Goal: Task Accomplishment & Management: Complete application form

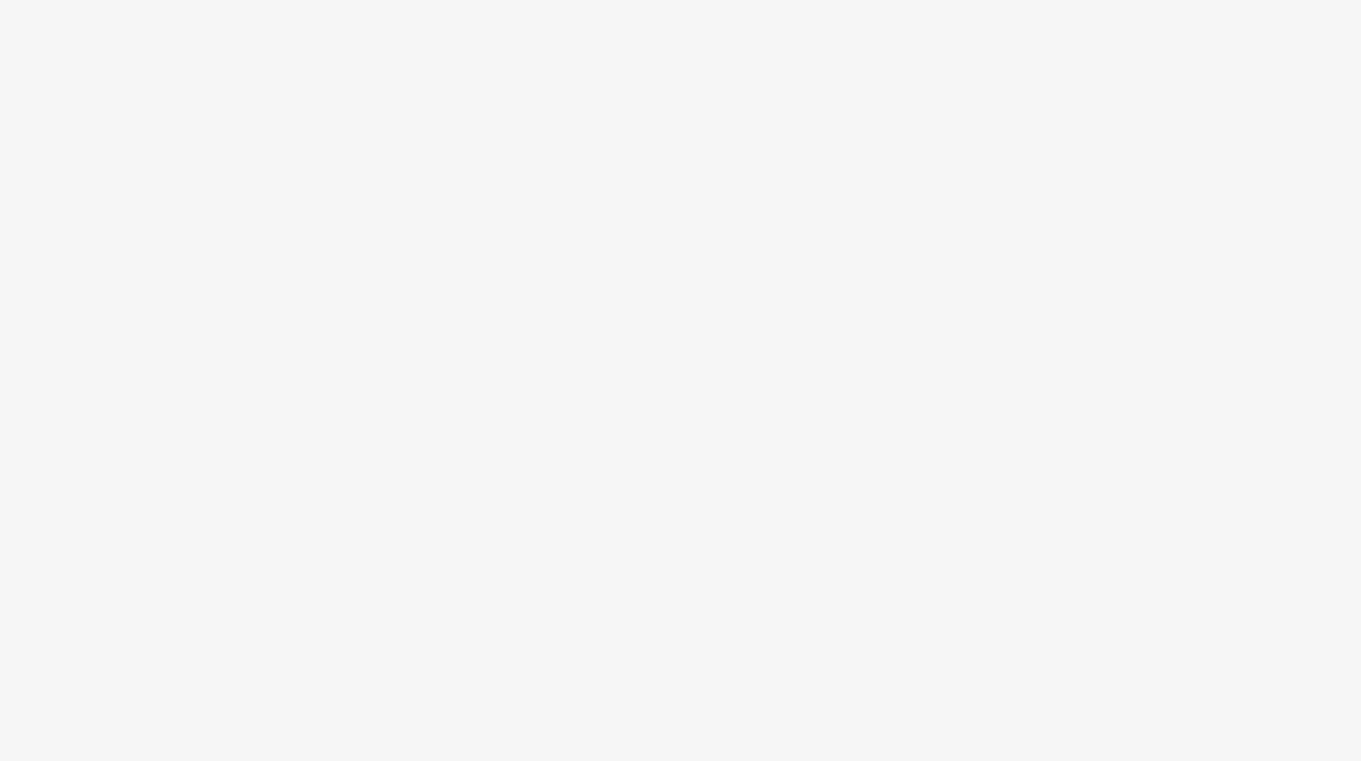
select select "d84d6561-18f3-4a65-9ed0-42618f513f94"
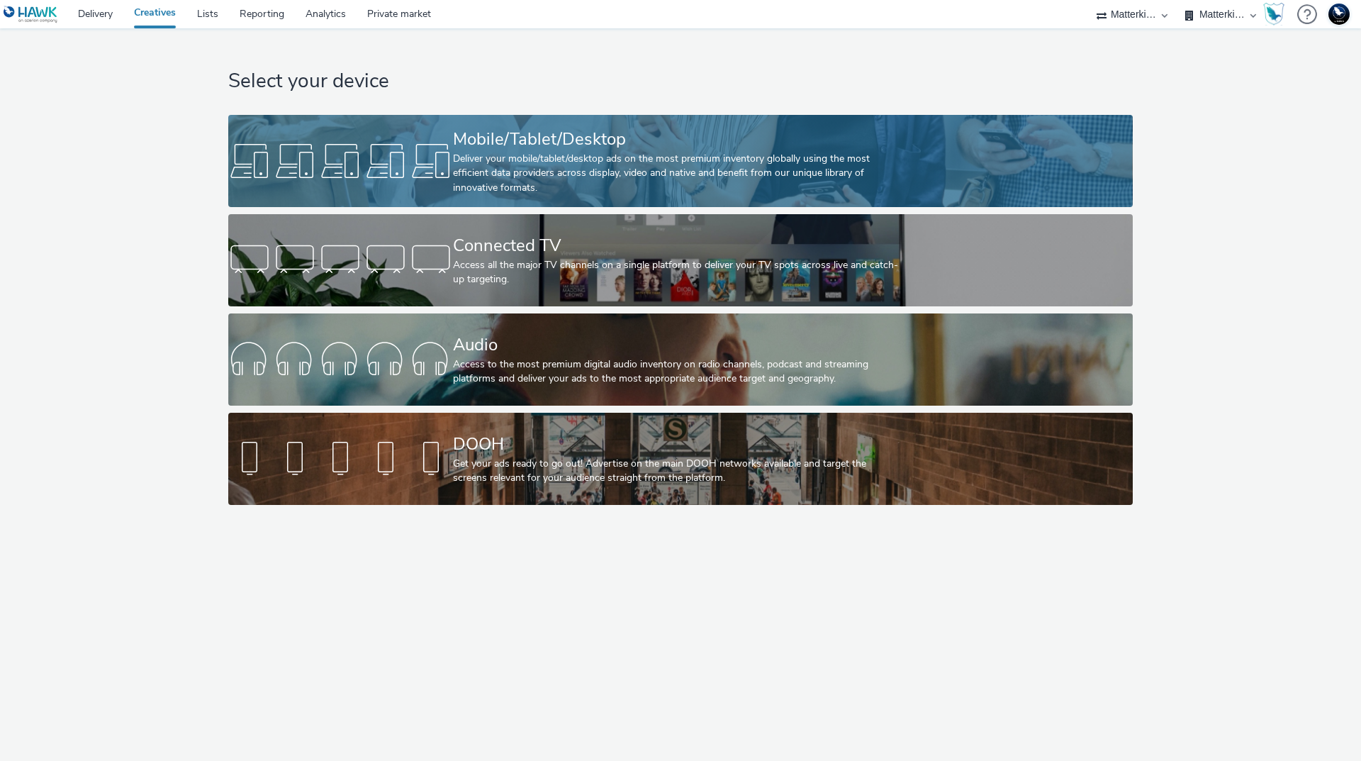
click at [620, 137] on div "Mobile/Tablet/Desktop" at bounding box center [678, 139] width 450 height 25
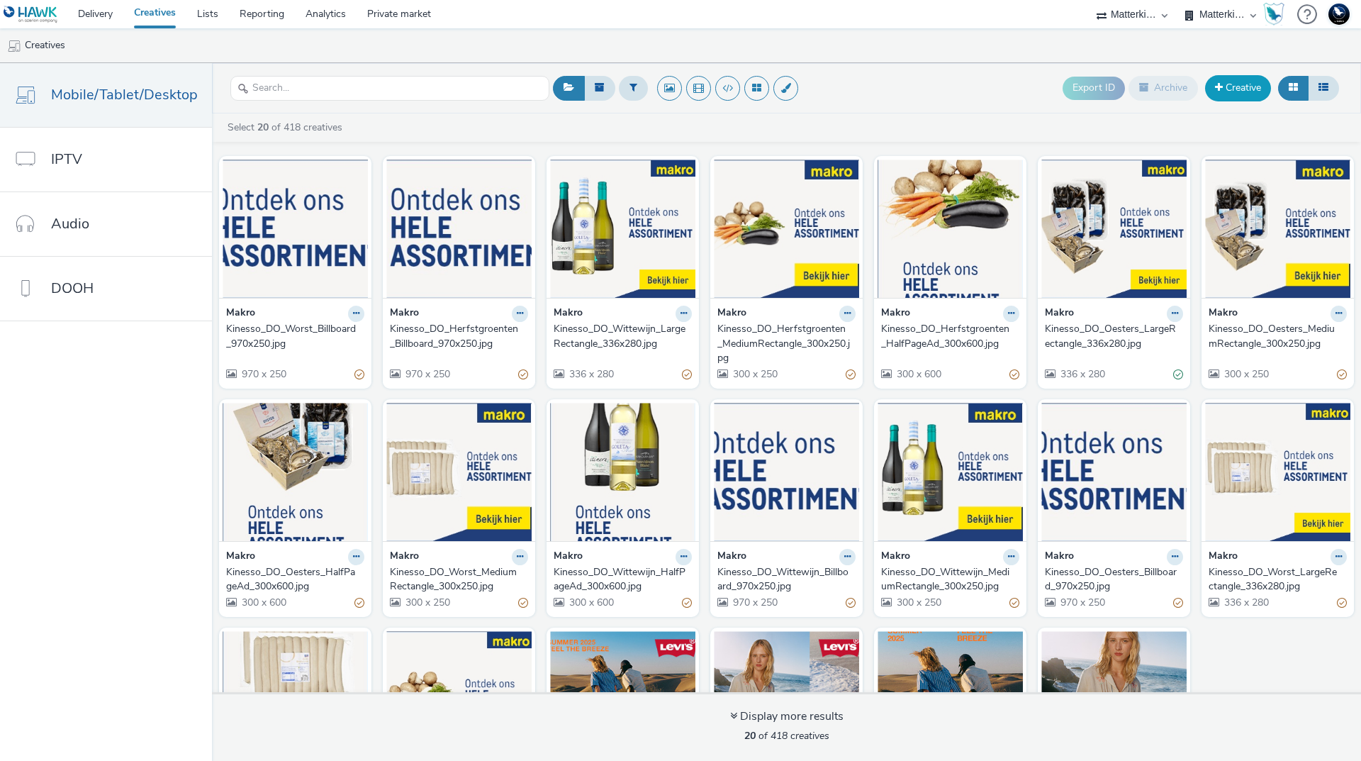
click at [1247, 96] on link "Creative" at bounding box center [1238, 88] width 66 height 26
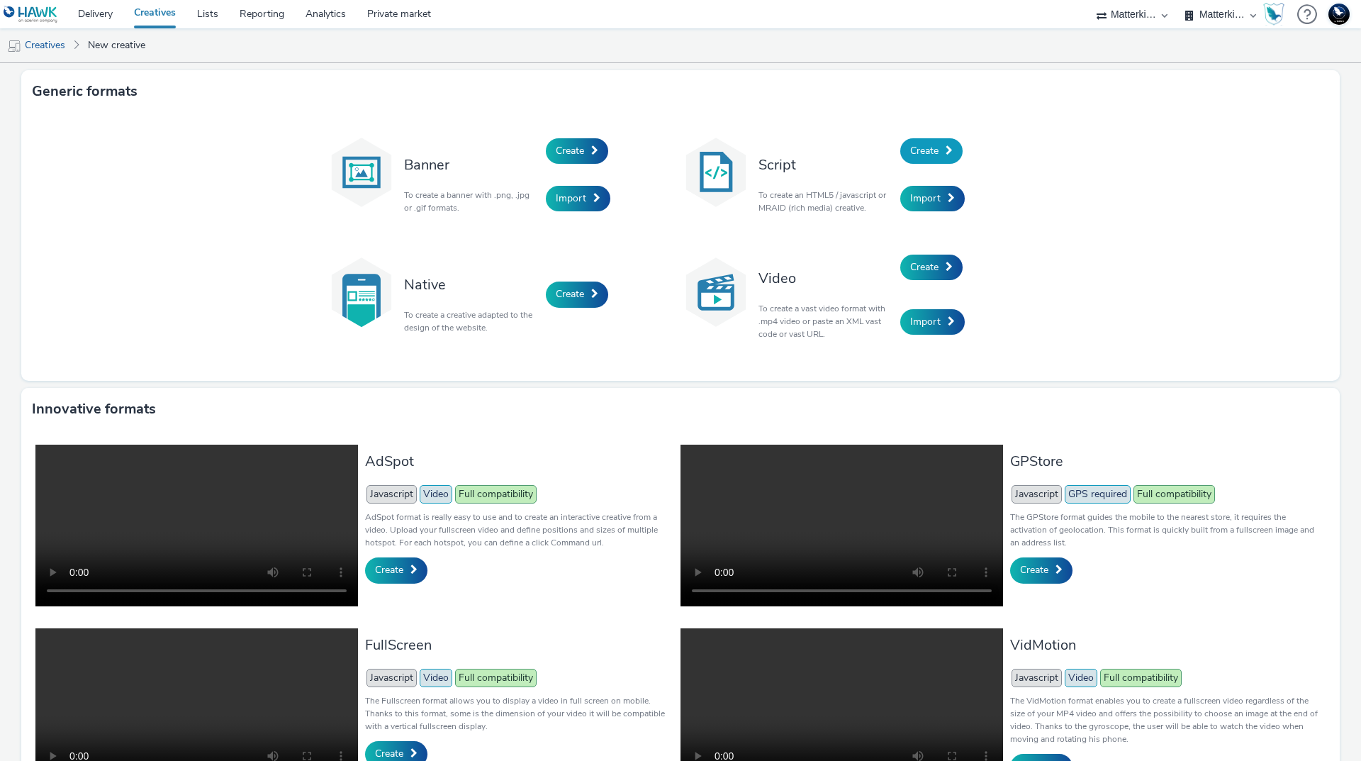
click at [934, 153] on span "Create" at bounding box center [924, 150] width 28 height 13
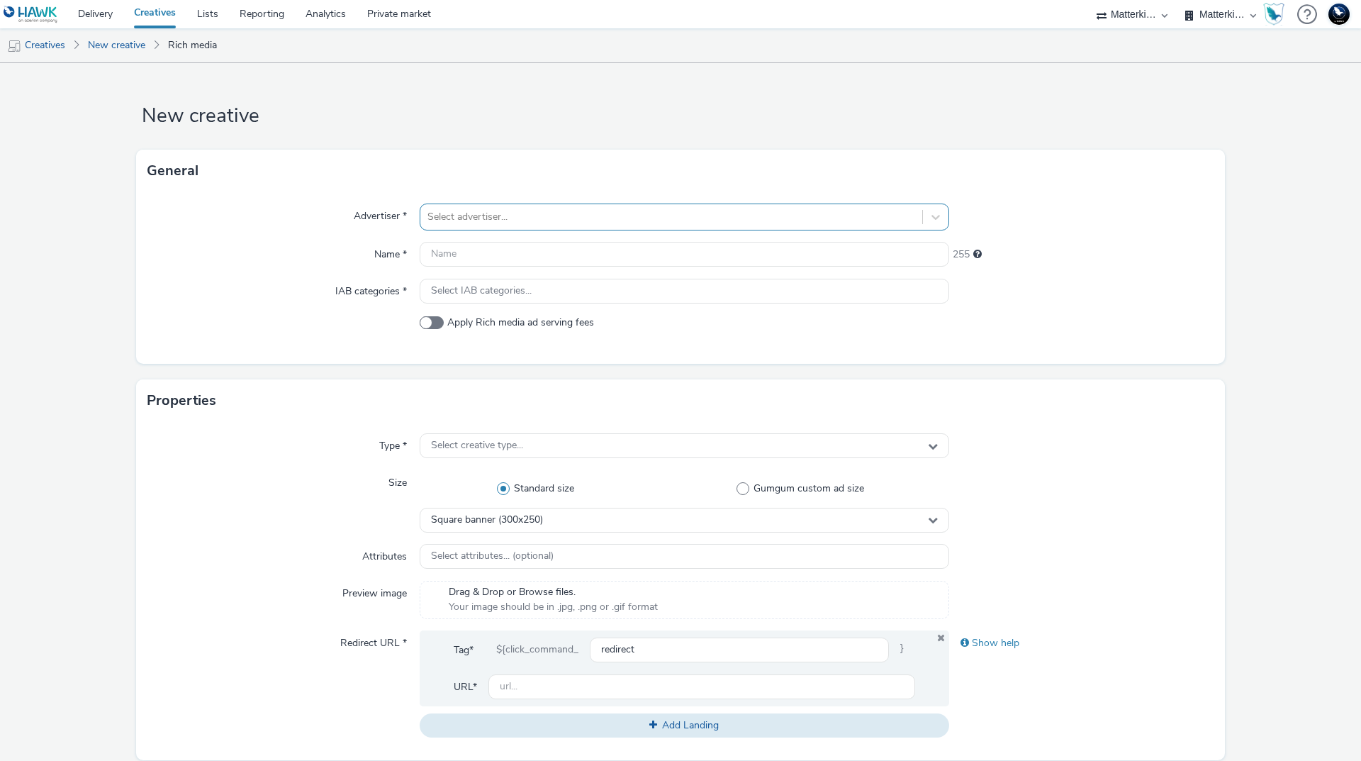
click at [498, 213] on div at bounding box center [672, 216] width 488 height 17
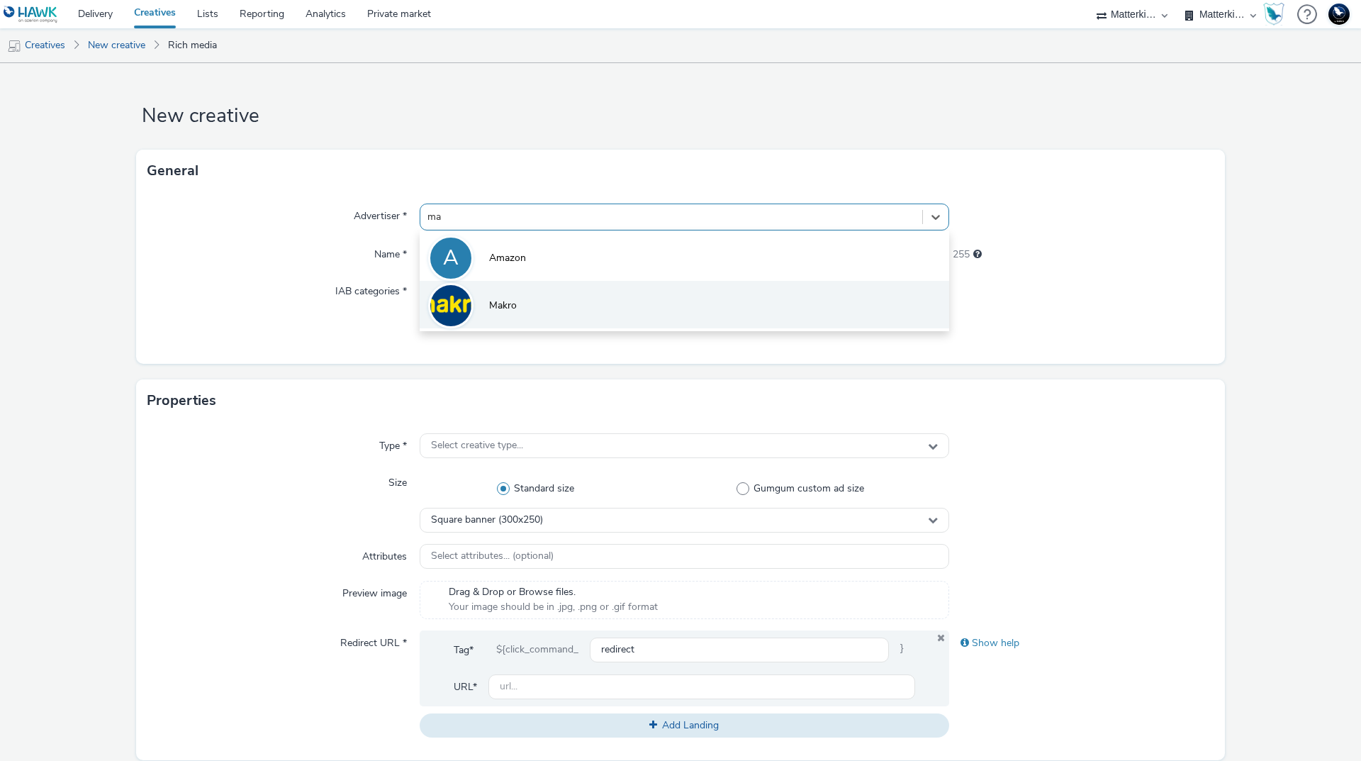
type input "mak"
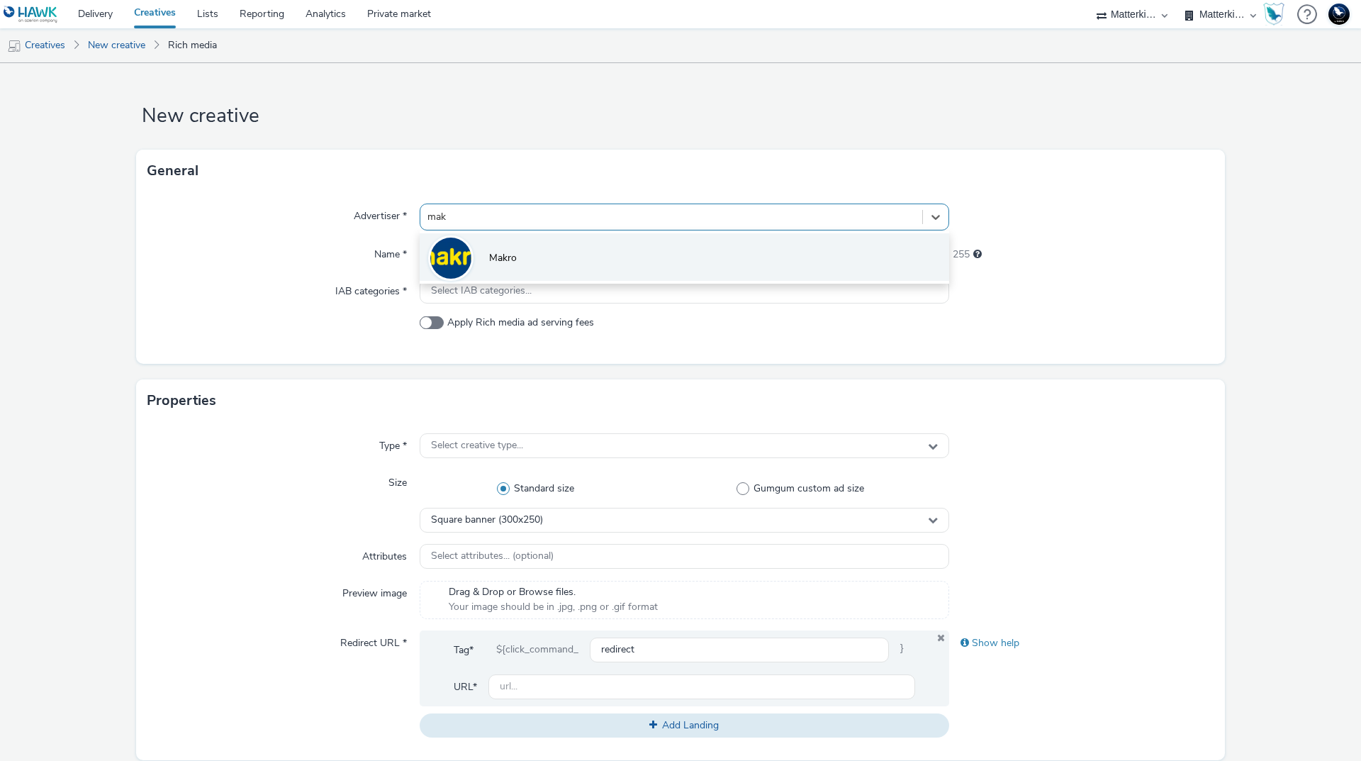
click at [525, 267] on li "Makro" at bounding box center [685, 257] width 530 height 48
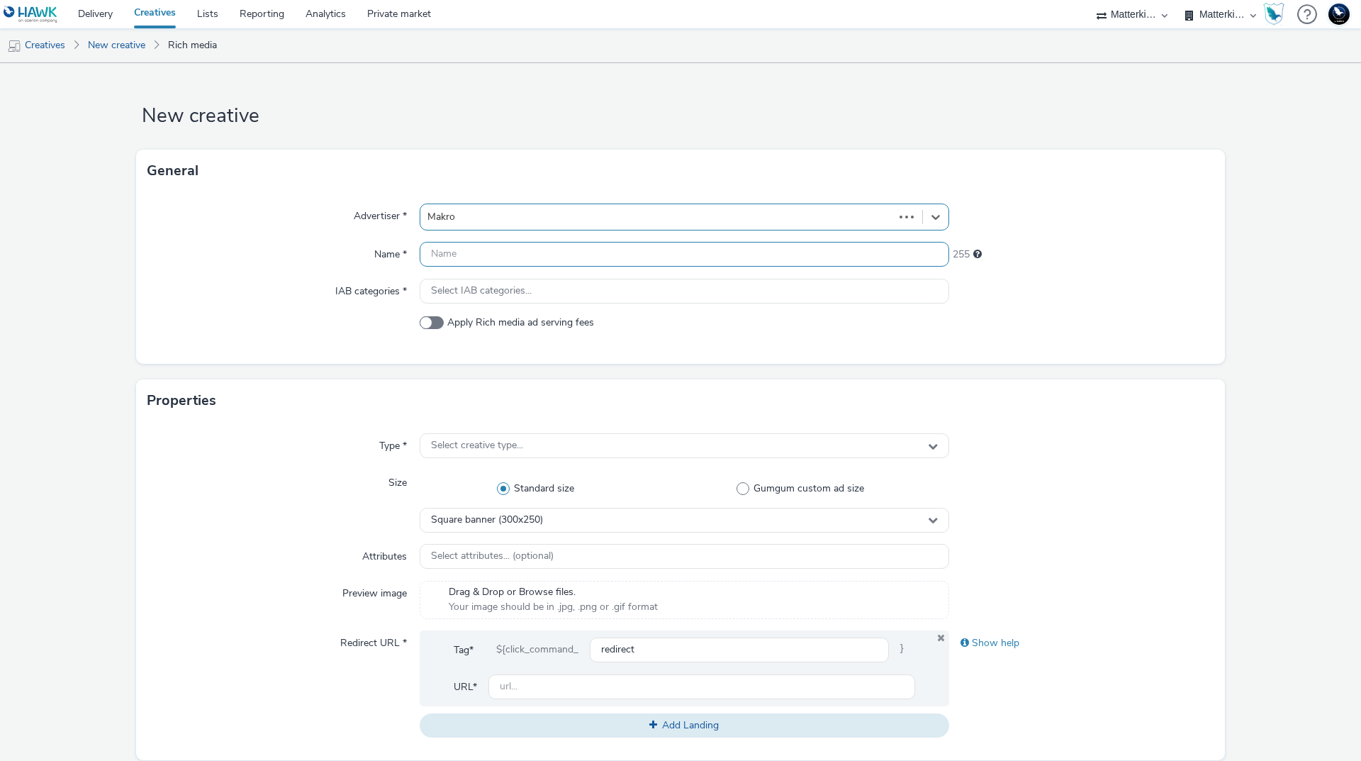
click at [511, 255] on input "text" at bounding box center [685, 254] width 530 height 25
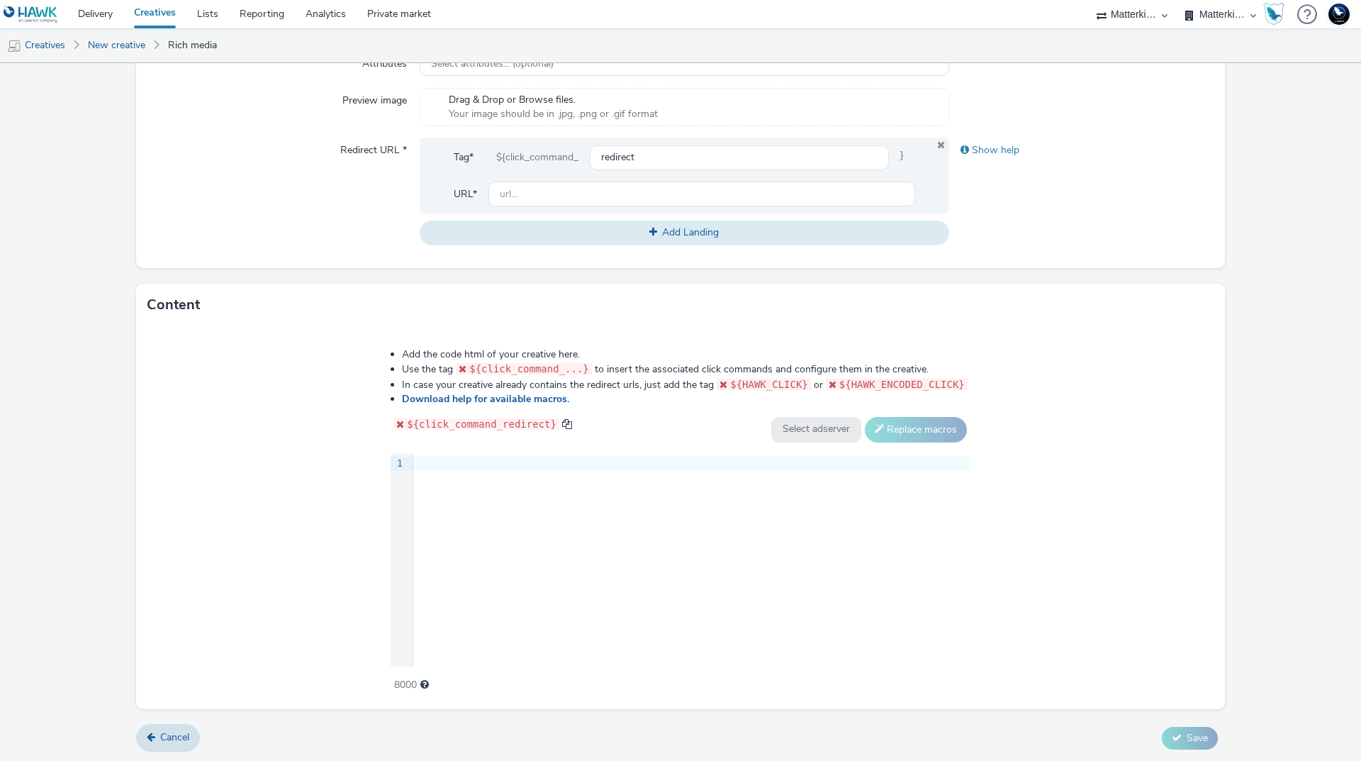
click at [634, 511] on div "9 1 ›" at bounding box center [681, 560] width 580 height 213
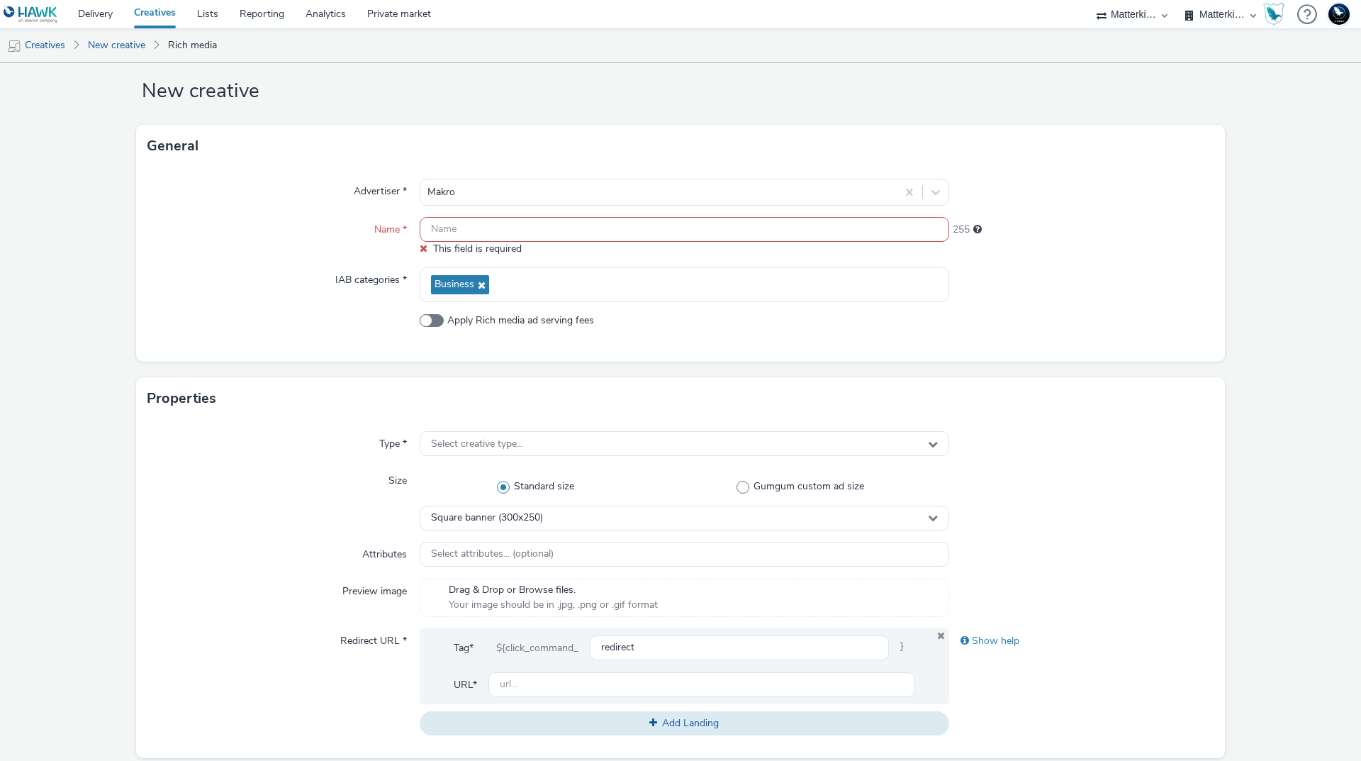
scroll to position [18, 0]
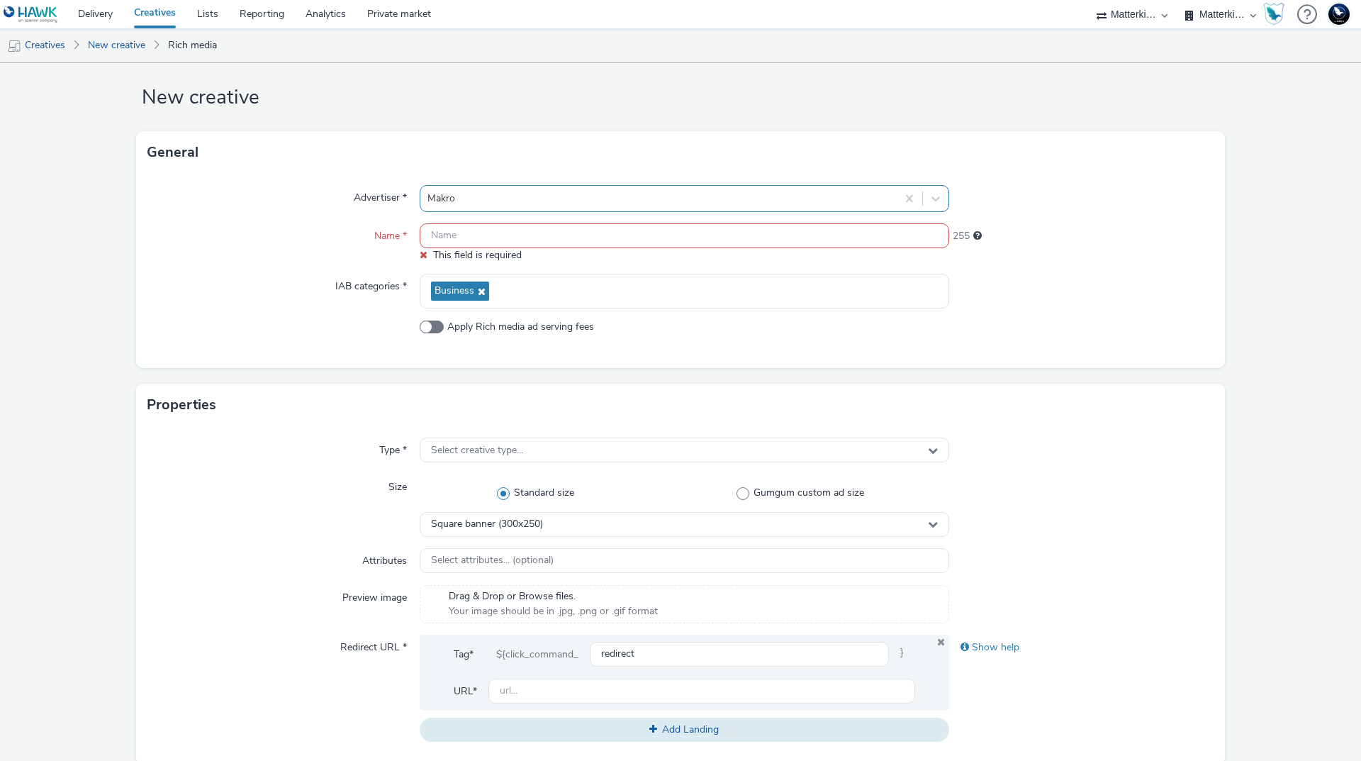
click at [579, 196] on div at bounding box center [659, 198] width 462 height 17
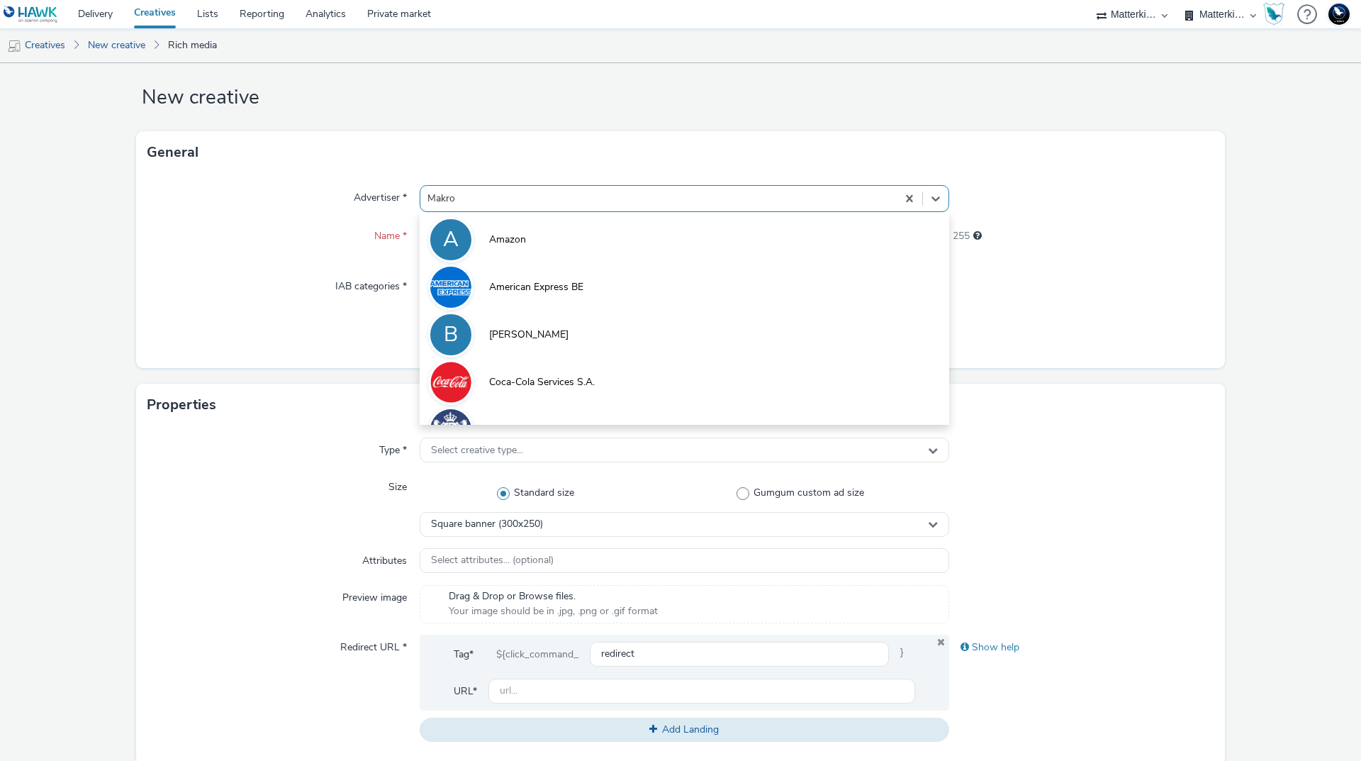
click at [1243, 225] on form "New creative General Advertiser * option Amazon focused, 1 of 10. 10 results av…" at bounding box center [680, 659] width 1361 height 1228
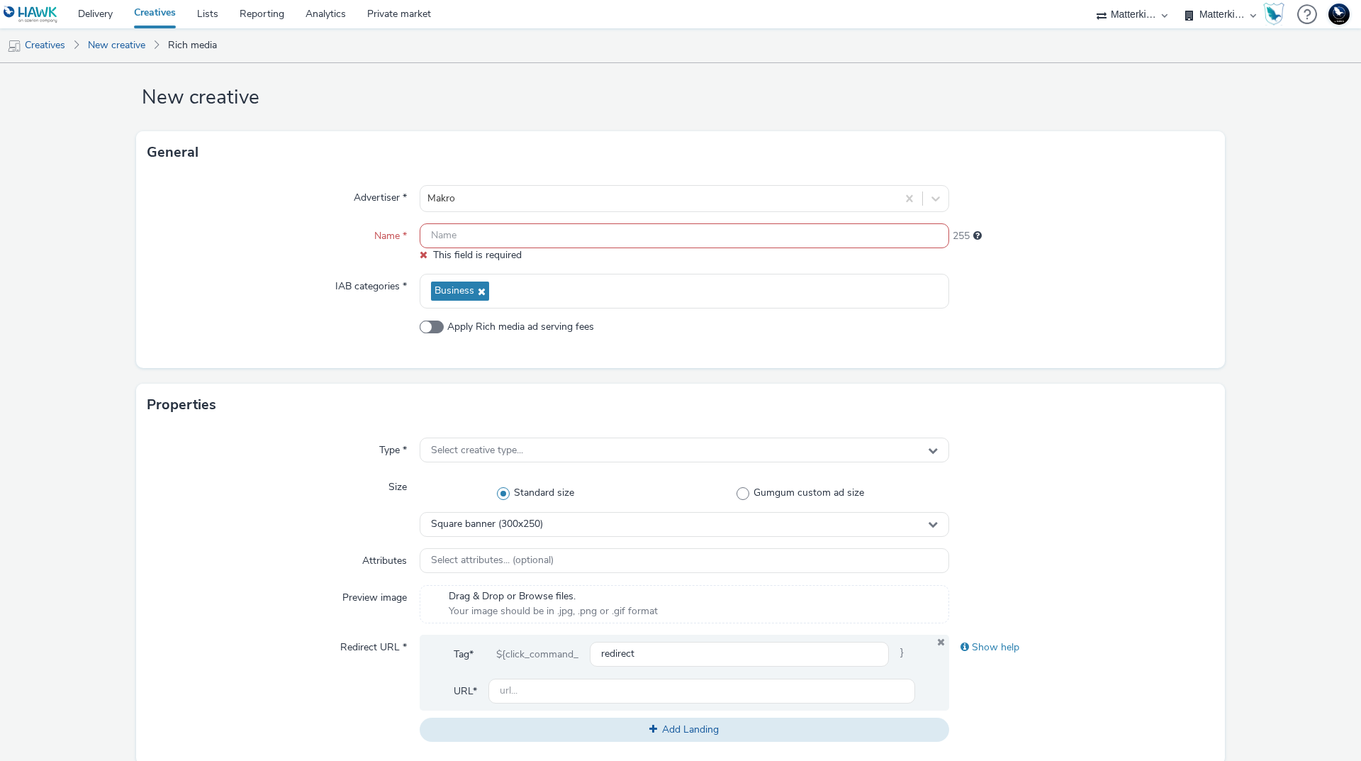
click at [638, 238] on input "text" at bounding box center [685, 235] width 530 height 25
paste input "mb-r6c7wdsn_ini_makro_dis_kinesso_display-do_perf_hrc_300x250_nazomer-oktoberfe…"
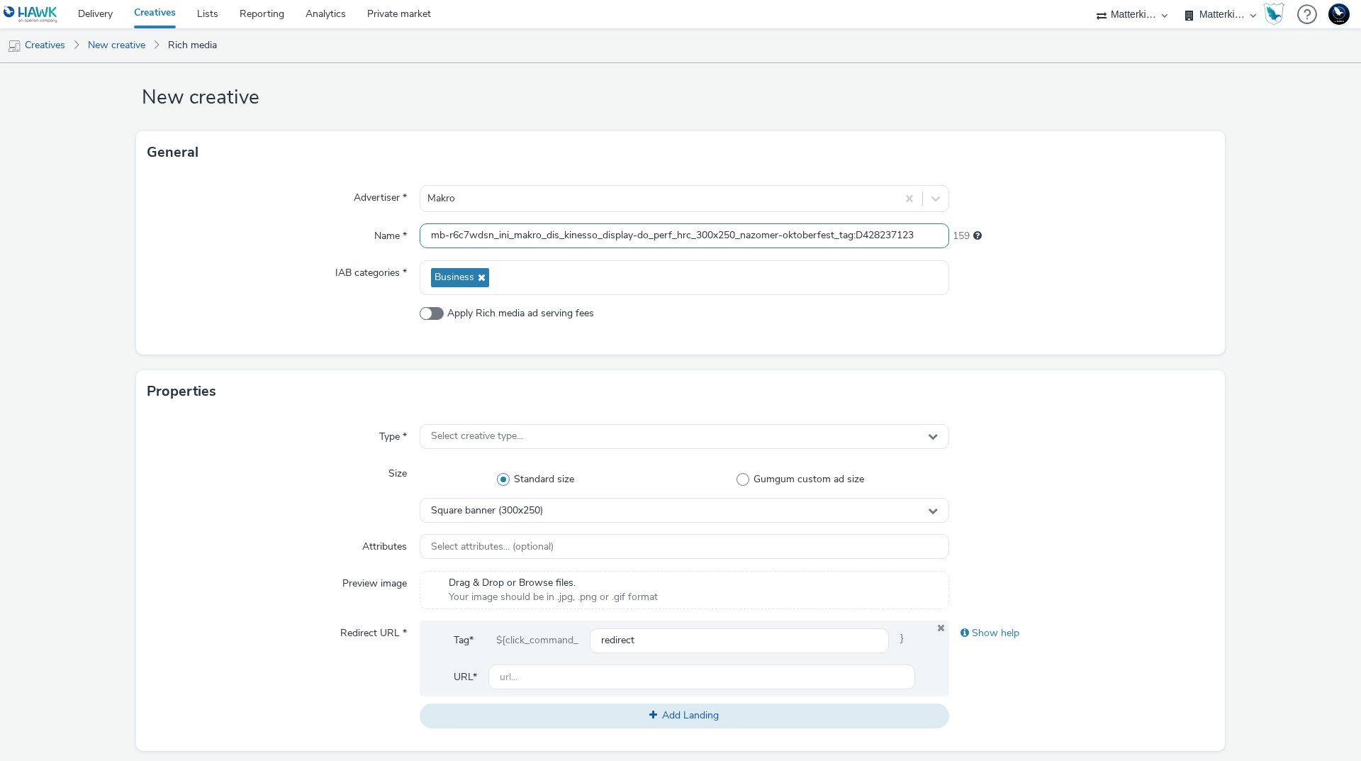
type input "mb-r6c7wdsn_ini_makro_dis_kinesso_display-do_perf_hrc_300x250_nazomer-oktoberfe…"
click at [1147, 297] on div "Advertiser * Makro Name * mb-r6c7wdsn_ini_makro_dis_kinesso_display-do_perf_hrc…" at bounding box center [680, 264] width 1089 height 181
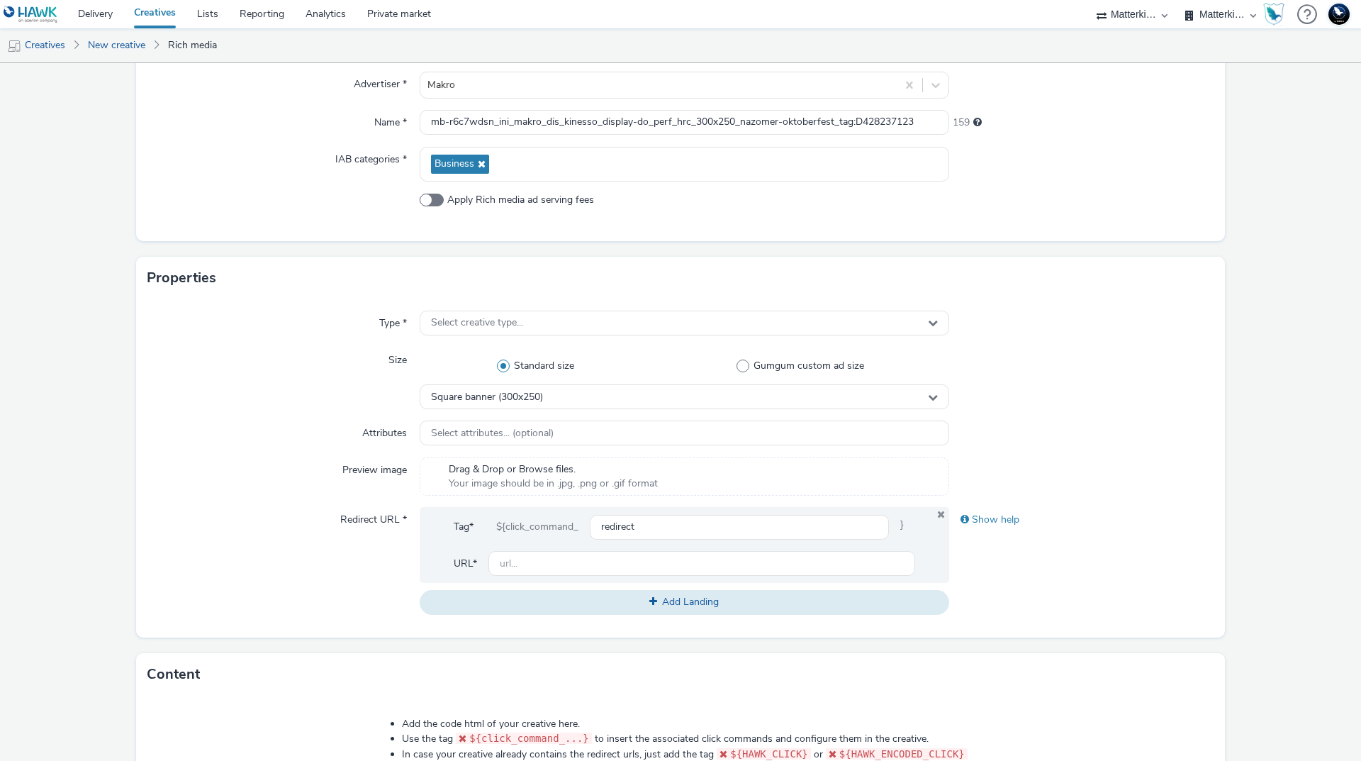
scroll to position [160, 0]
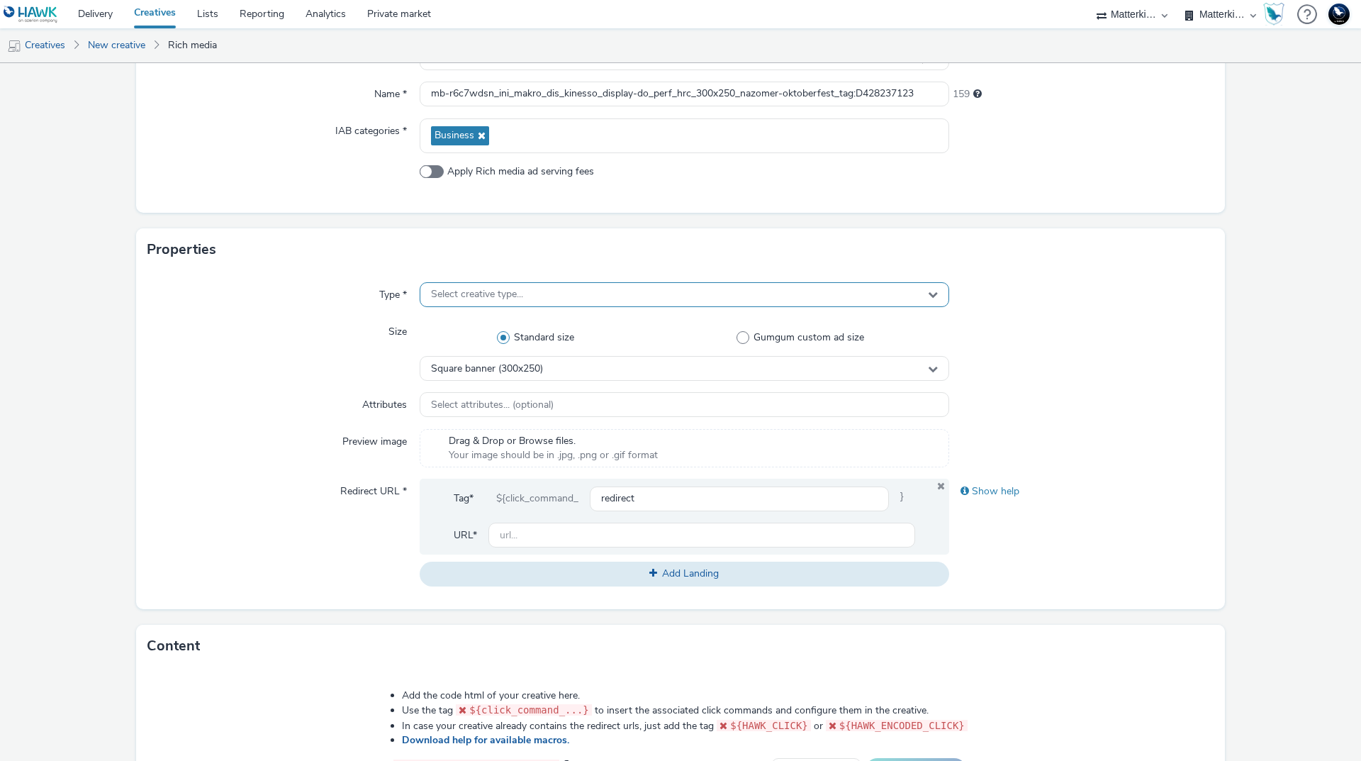
click at [648, 295] on div "Select creative type..." at bounding box center [685, 294] width 530 height 25
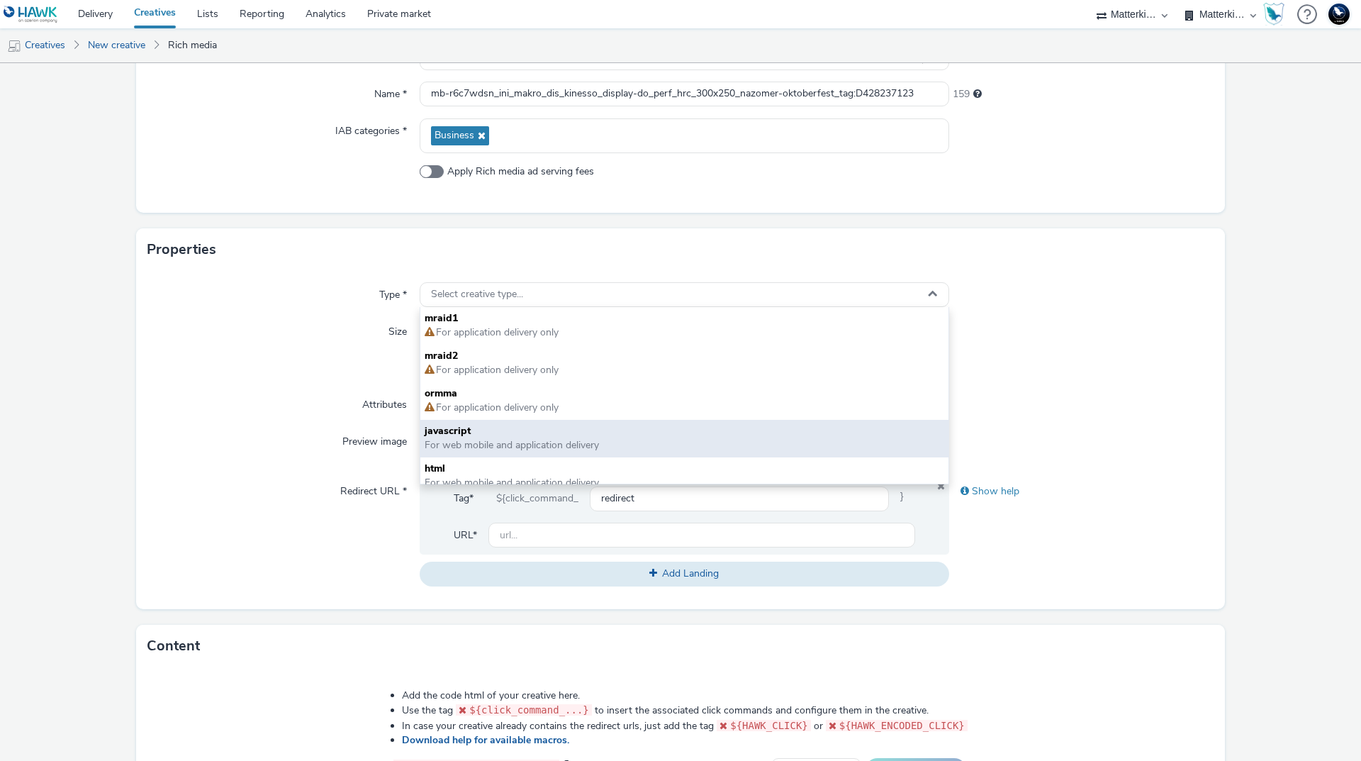
click at [585, 441] on span "For web mobile and application delivery" at bounding box center [512, 444] width 174 height 13
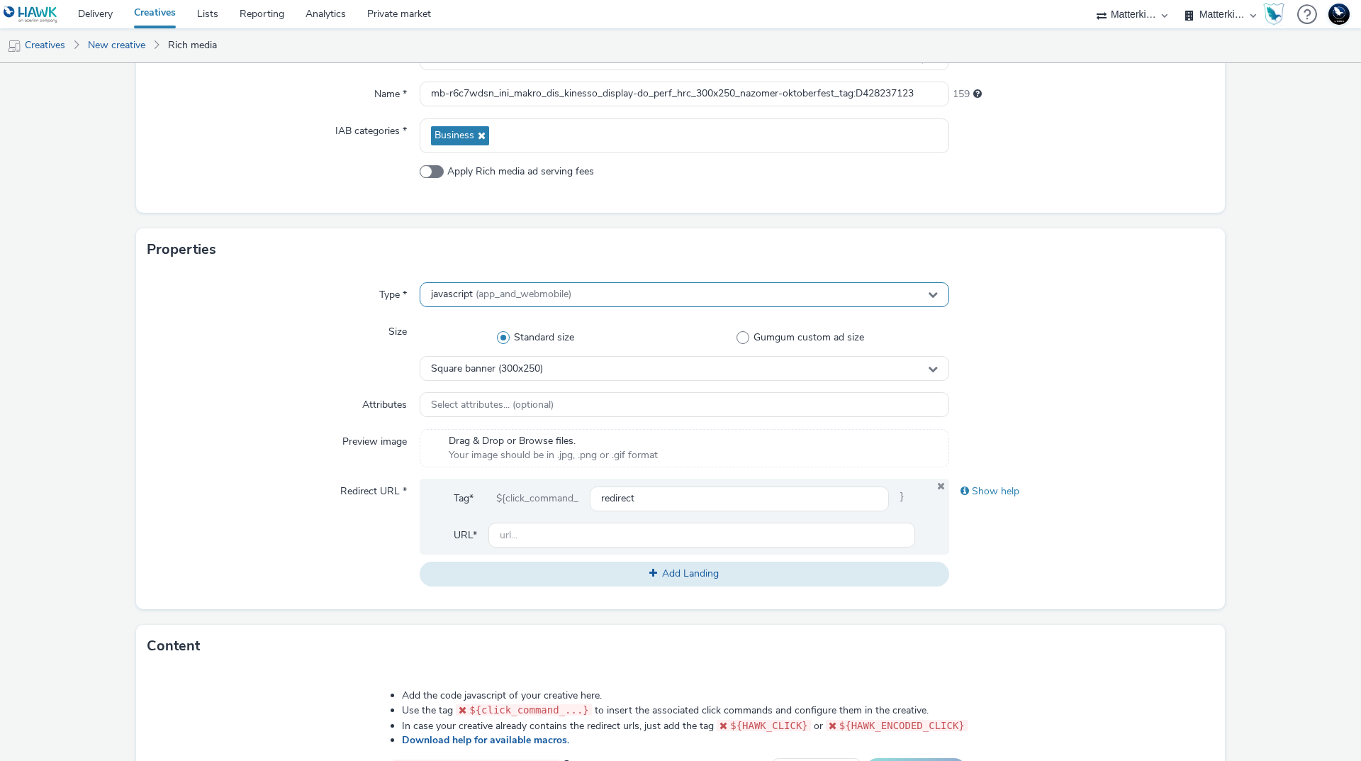
click at [631, 295] on div "javascript (app_and_webmobile)" at bounding box center [685, 294] width 530 height 25
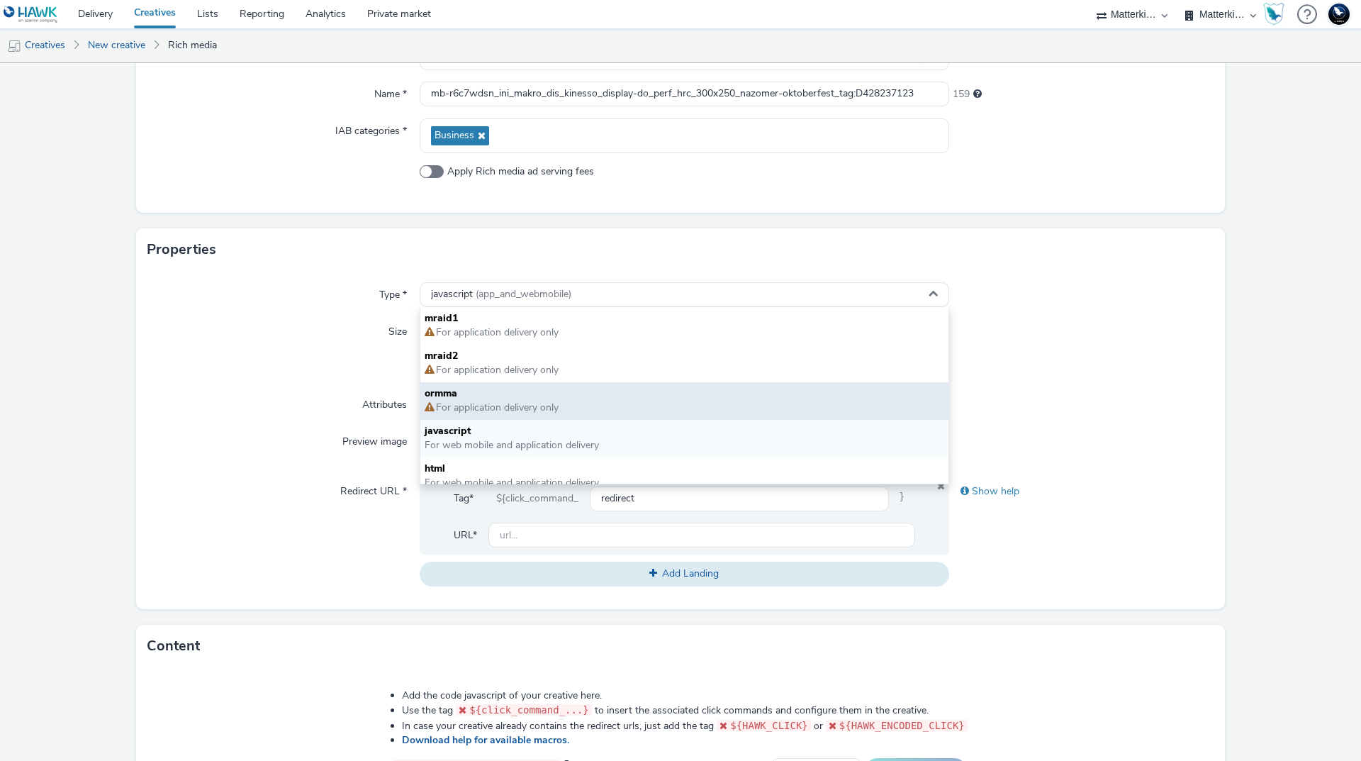
scroll to position [11, 0]
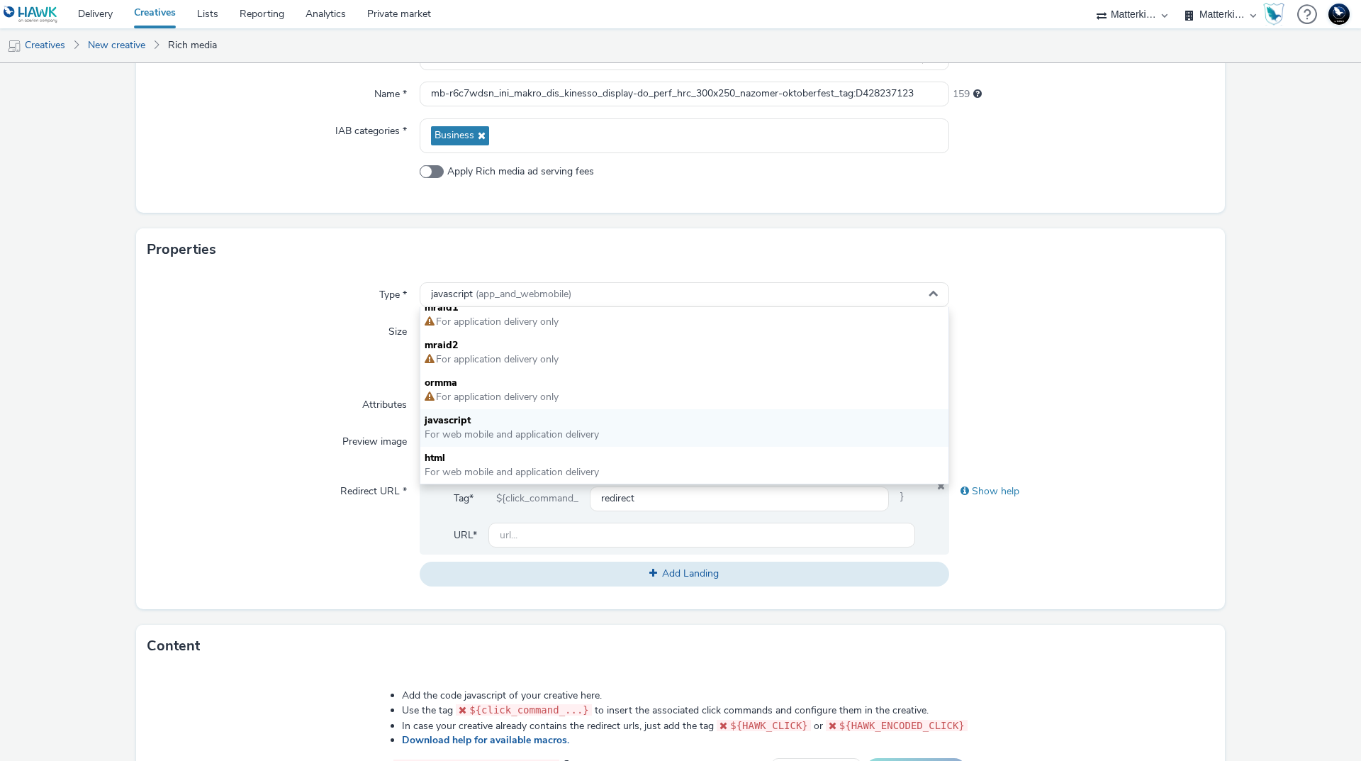
click at [1091, 335] on div at bounding box center [1081, 350] width 265 height 62
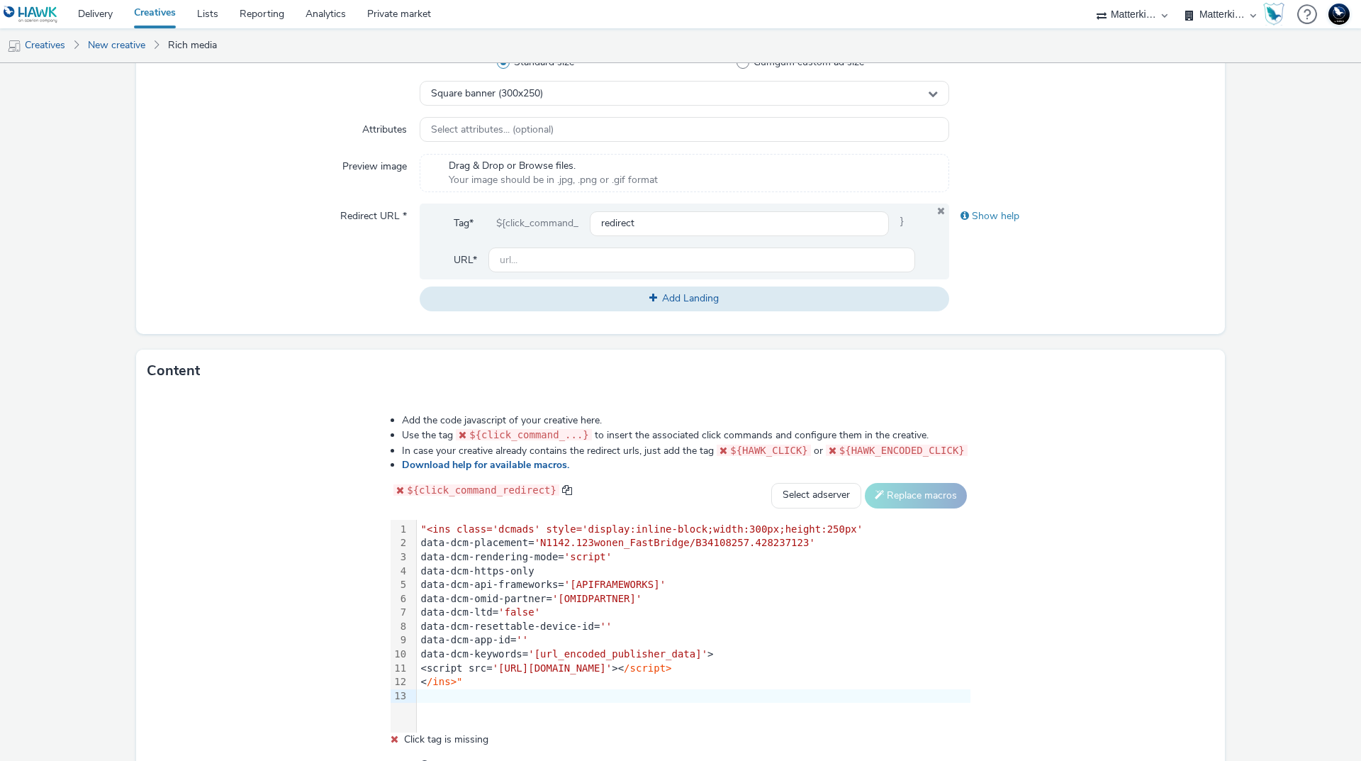
scroll to position [444, 0]
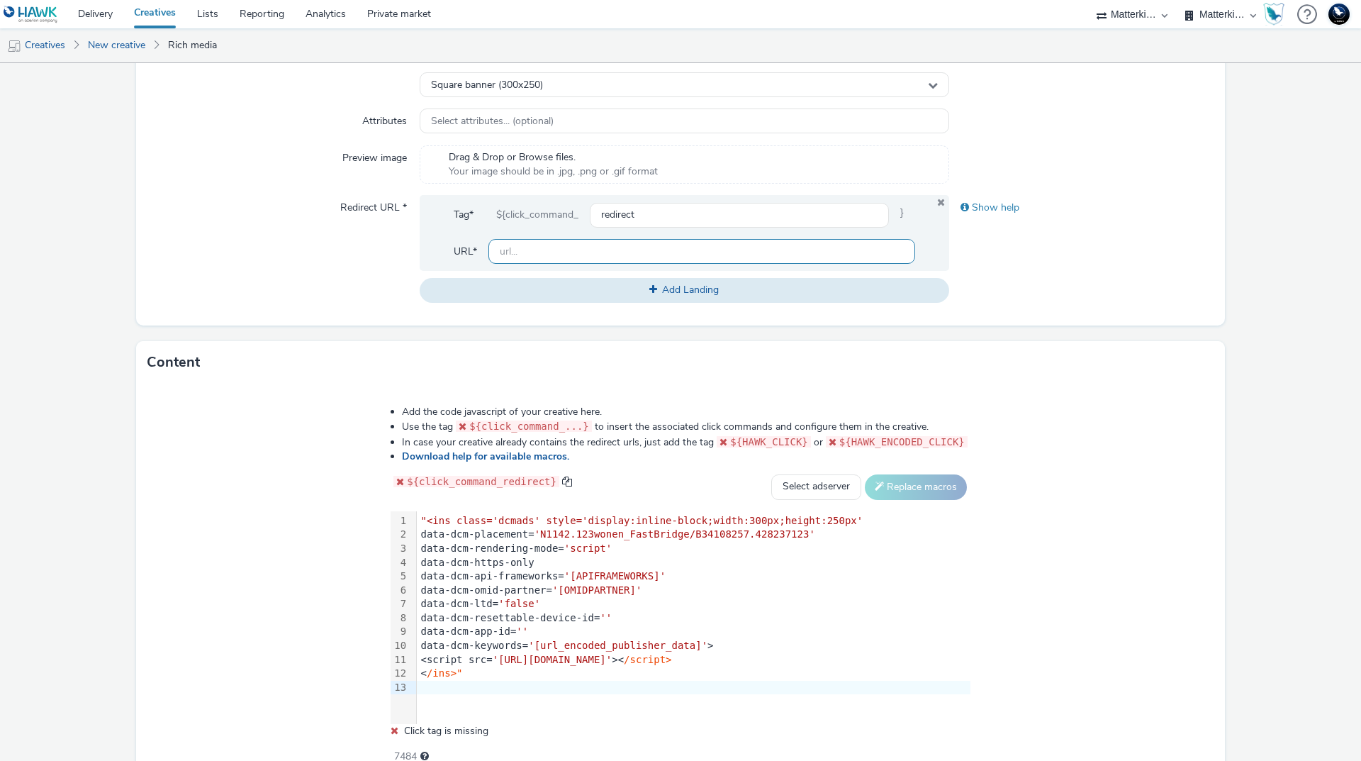
click at [539, 249] on input "text" at bounding box center [702, 251] width 427 height 25
paste input "[URL][DOMAIN_NAME] nl_omnichannel_brand-awareness_all_horeca_geeft-najaarsenerg…"
type input "[URL][DOMAIN_NAME] nl_omnichannel_brand-awareness_all_horeca_geeft-najaarsenerg…"
click at [1142, 484] on div "Add the code javascript of your creative here. Use the tag ${click_command_...}…" at bounding box center [680, 583] width 1089 height 398
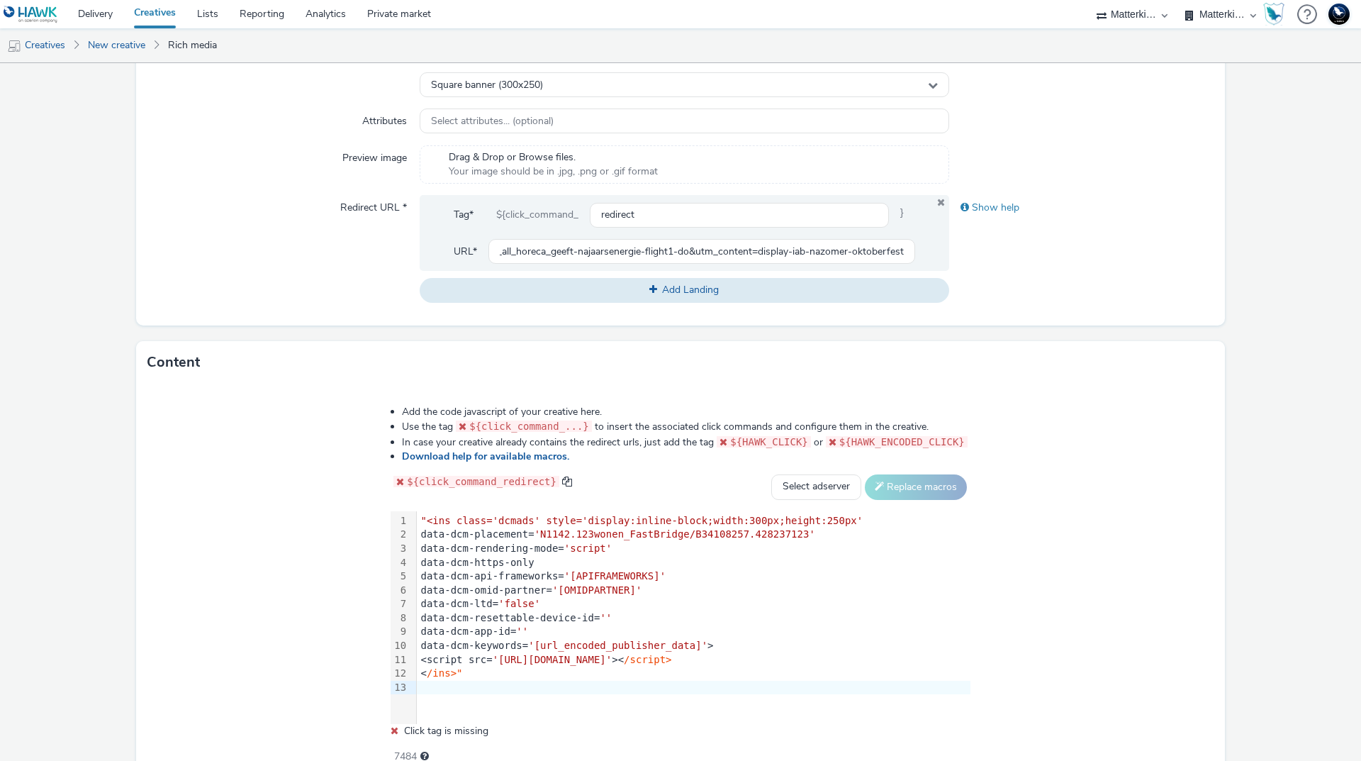
scroll to position [0, 0]
click at [626, 613] on div "data-dcm-resettable-device-id= ''" at bounding box center [694, 618] width 554 height 14
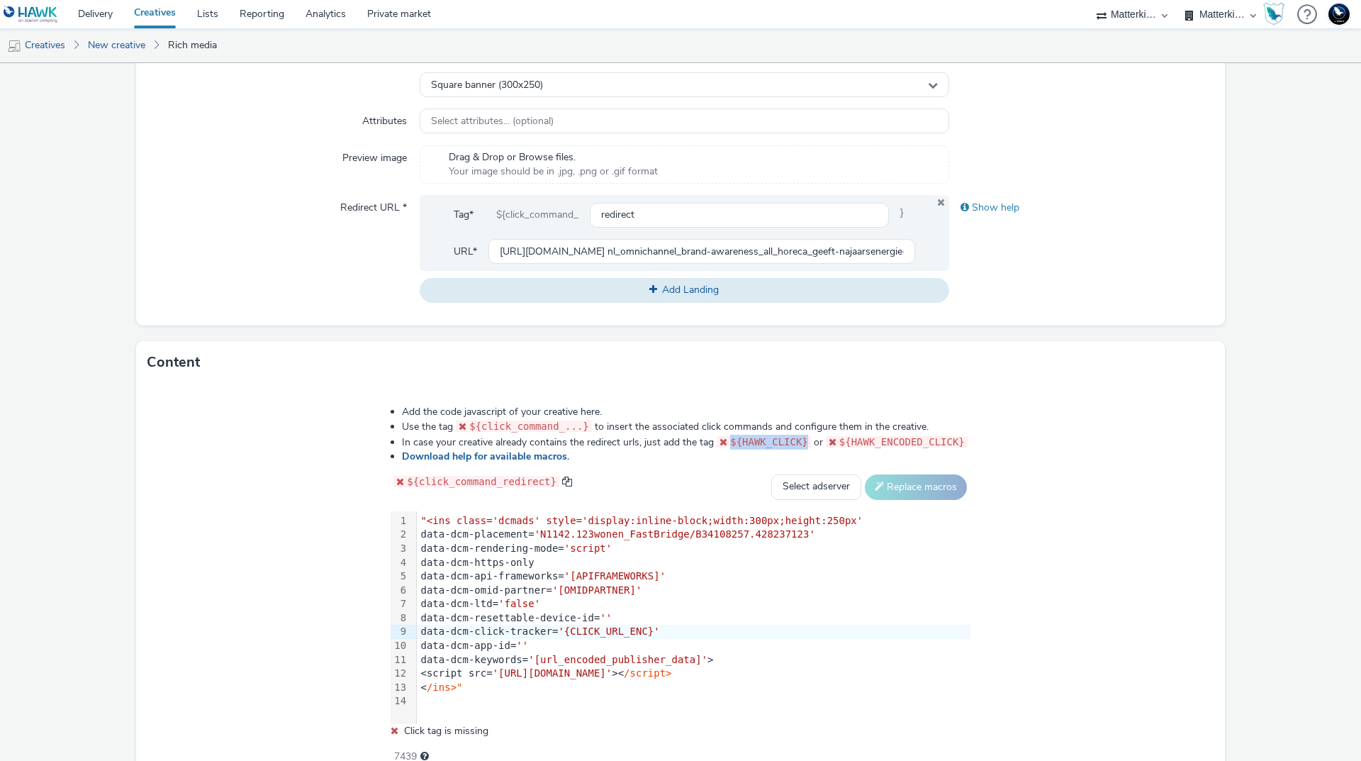
drag, startPoint x: 732, startPoint y: 440, endPoint x: 805, endPoint y: 435, distance: 73.2
click at [805, 436] on code "${HAWK_CLICK}" at bounding box center [764, 441] width 94 height 11
copy code "${HAWK_CLICK}"
drag, startPoint x: 576, startPoint y: 628, endPoint x: 656, endPoint y: 627, distance: 80.1
click at [656, 627] on span "'{CLICK_URL_ENC}'" at bounding box center [608, 630] width 101 height 11
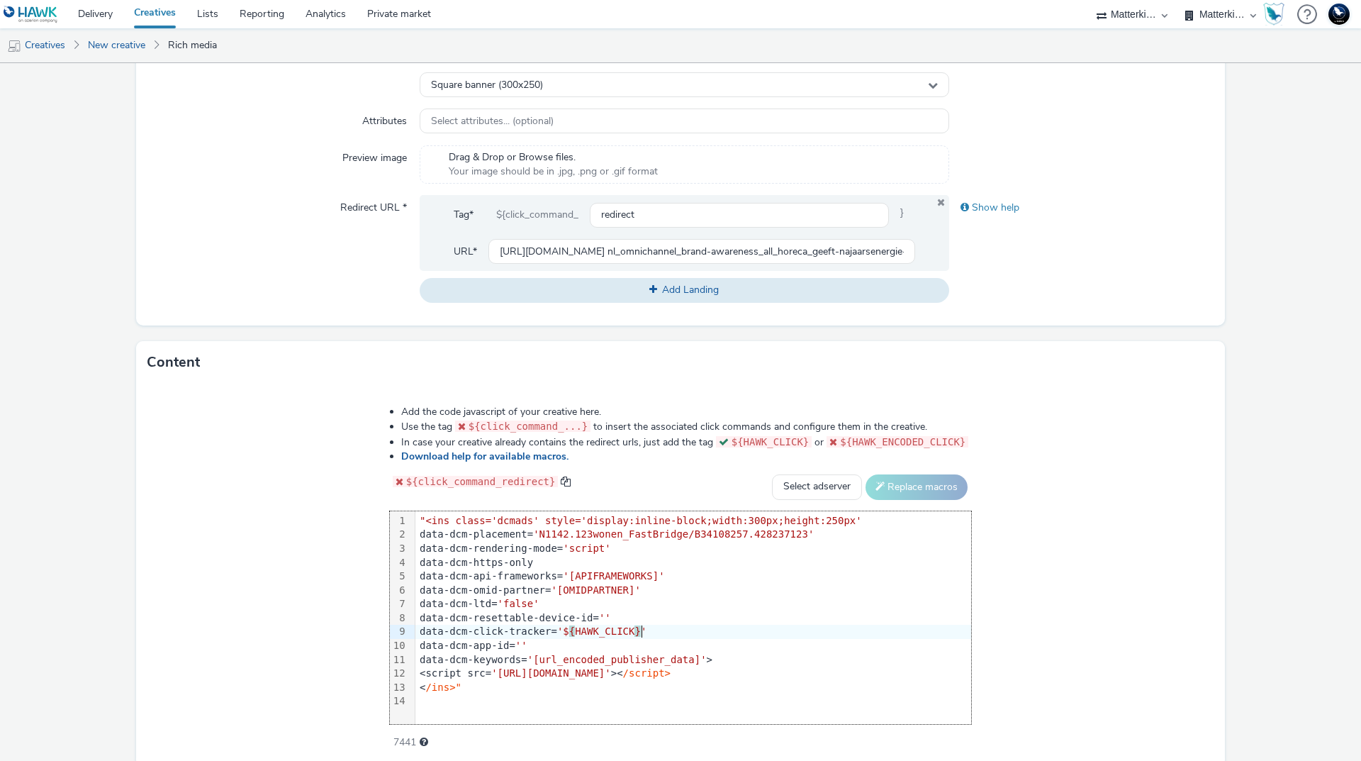
click at [1107, 537] on div "Add the code javascript of your creative here. Use the tag ${click_command_...}…" at bounding box center [680, 575] width 1089 height 383
click at [639, 640] on div "data-dcm-app-id= ''" at bounding box center [694, 646] width 556 height 14
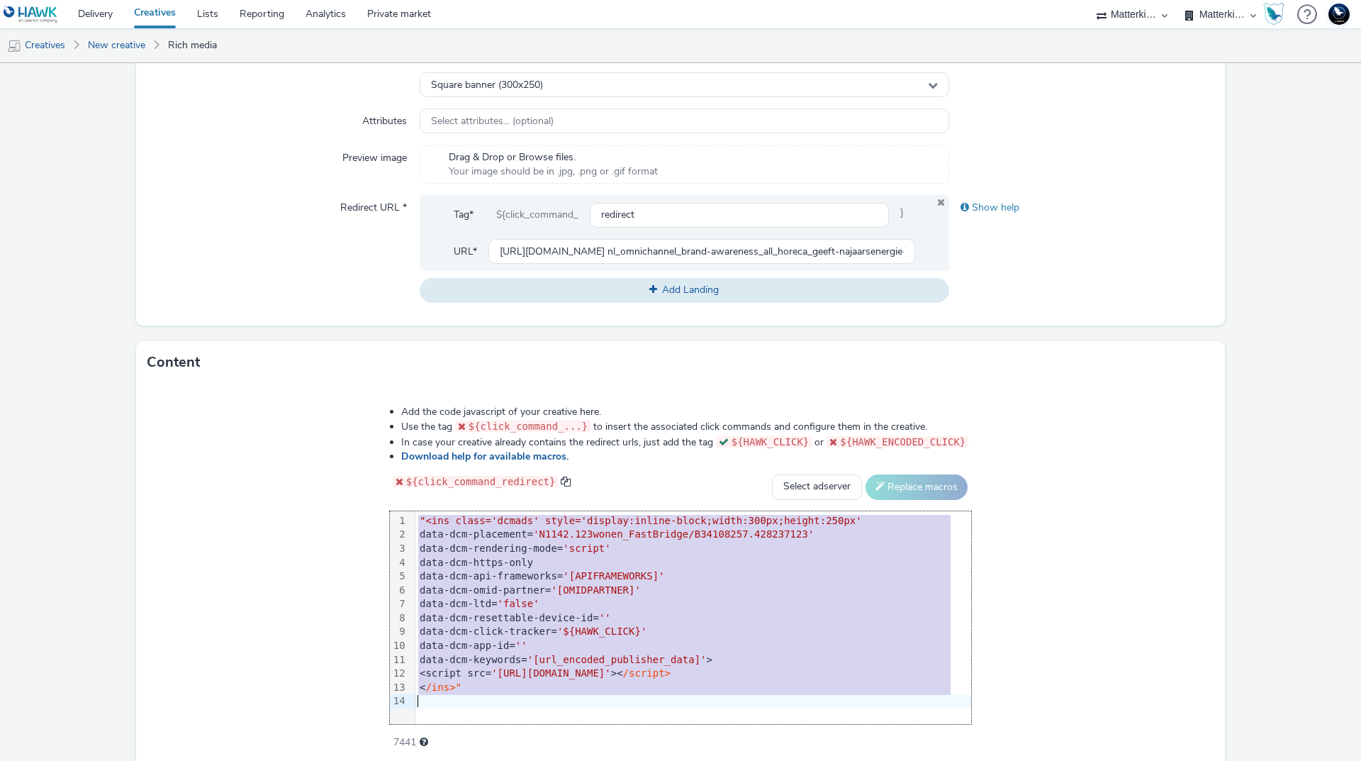
copy div ""<ins class='dcmads' style='display:inline-block;width:300px;height:250px' data…"
click at [474, 686] on div "< /ins>"" at bounding box center [694, 688] width 556 height 14
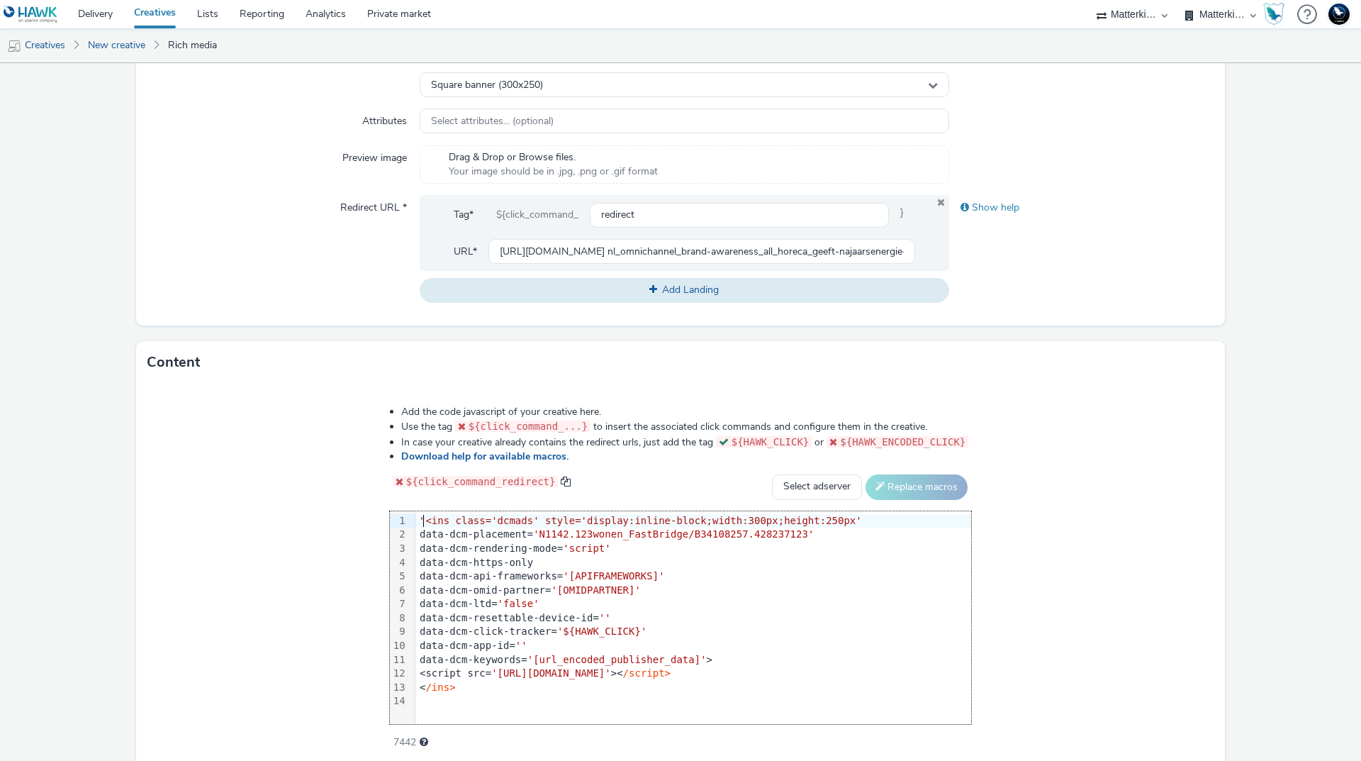
click at [428, 518] on span ""<ins class='dcmads' style='display:inline-block;width:300px;height:250px'" at bounding box center [641, 520] width 442 height 11
click at [1078, 498] on div "Add the code javascript of your creative here. Use the tag ${click_command_...}…" at bounding box center [680, 575] width 1089 height 383
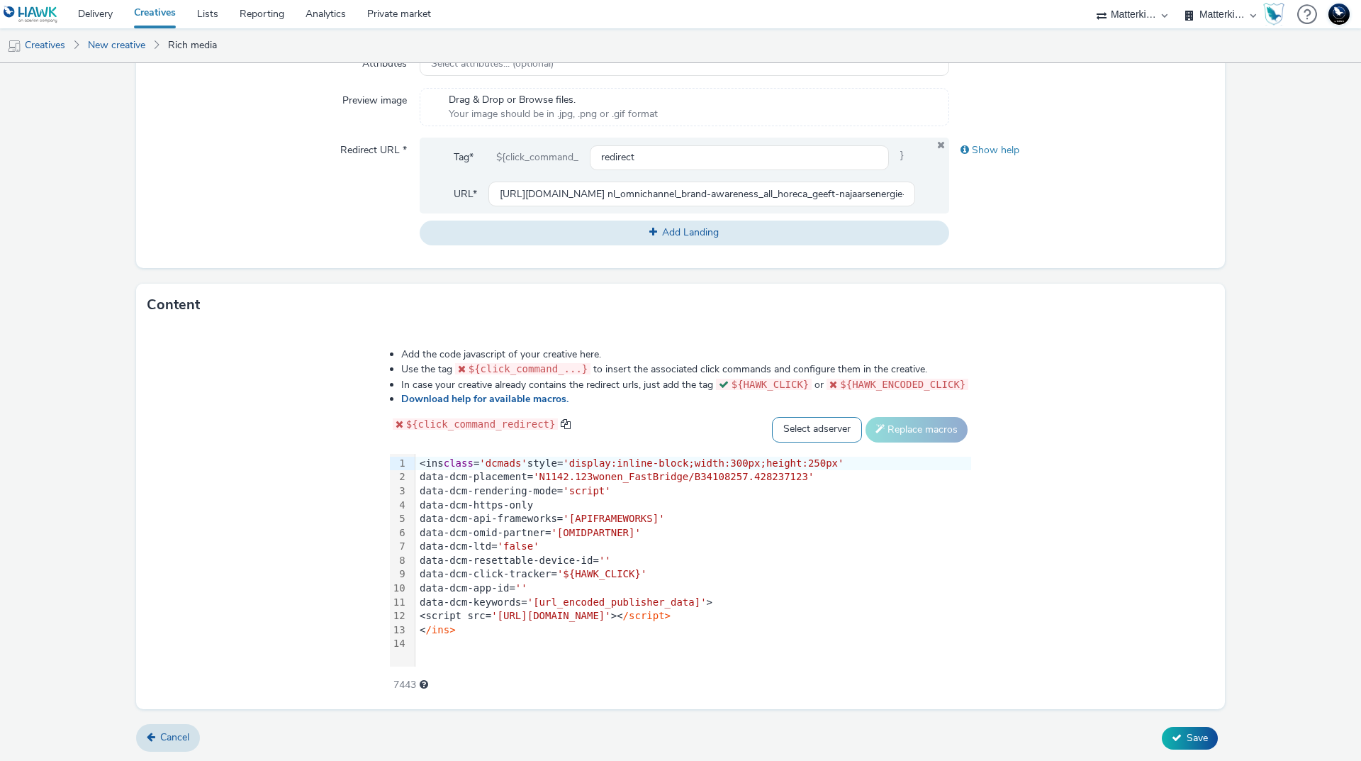
click at [806, 423] on select "Select adserver Sizmek DCM Adform Sting" at bounding box center [817, 430] width 90 height 26
select select "dcm"
click at [772, 417] on select "Select adserver Sizmek DCM Adform Sting" at bounding box center [817, 430] width 90 height 26
click at [898, 433] on button "Replace macros" at bounding box center [917, 430] width 102 height 26
click at [765, 547] on div "data-dcm-ltd= 'false'" at bounding box center [694, 547] width 556 height 14
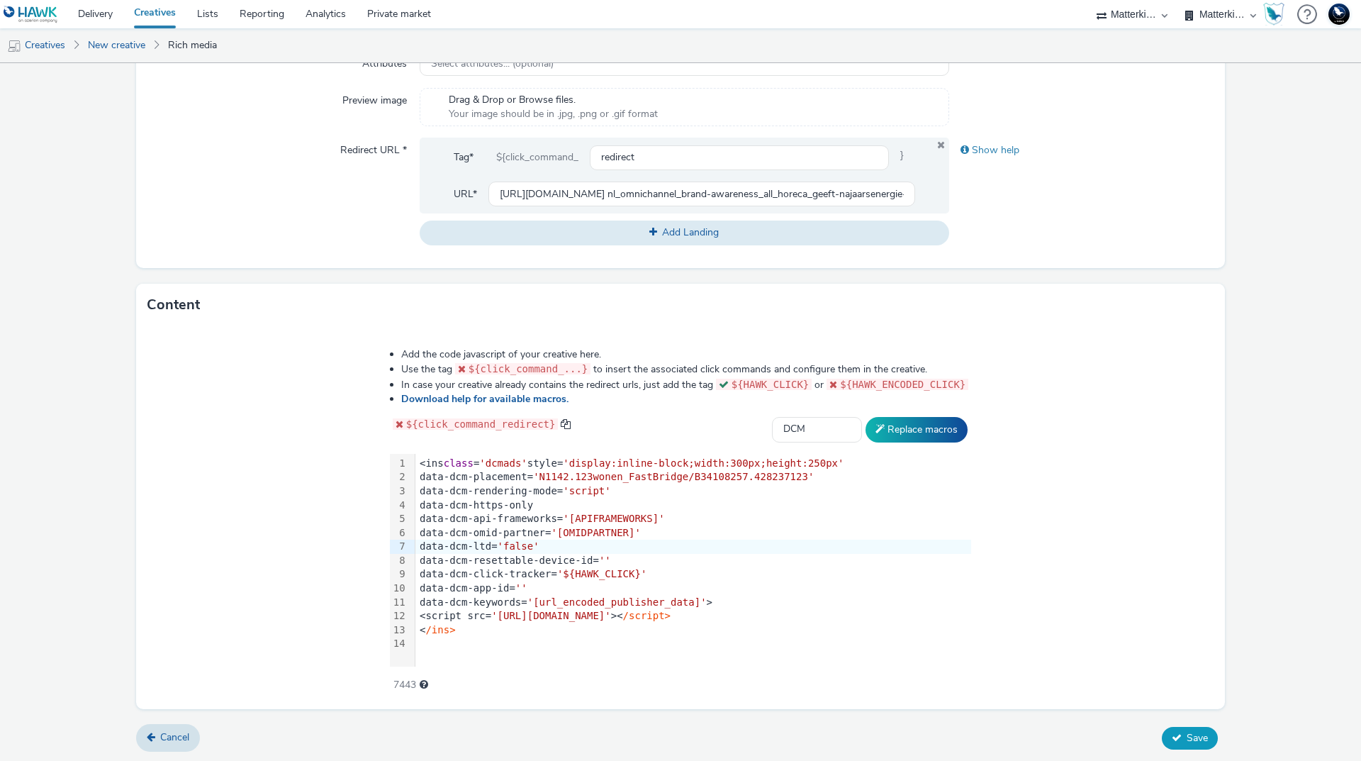
click at [1200, 740] on button "Save" at bounding box center [1190, 738] width 56 height 23
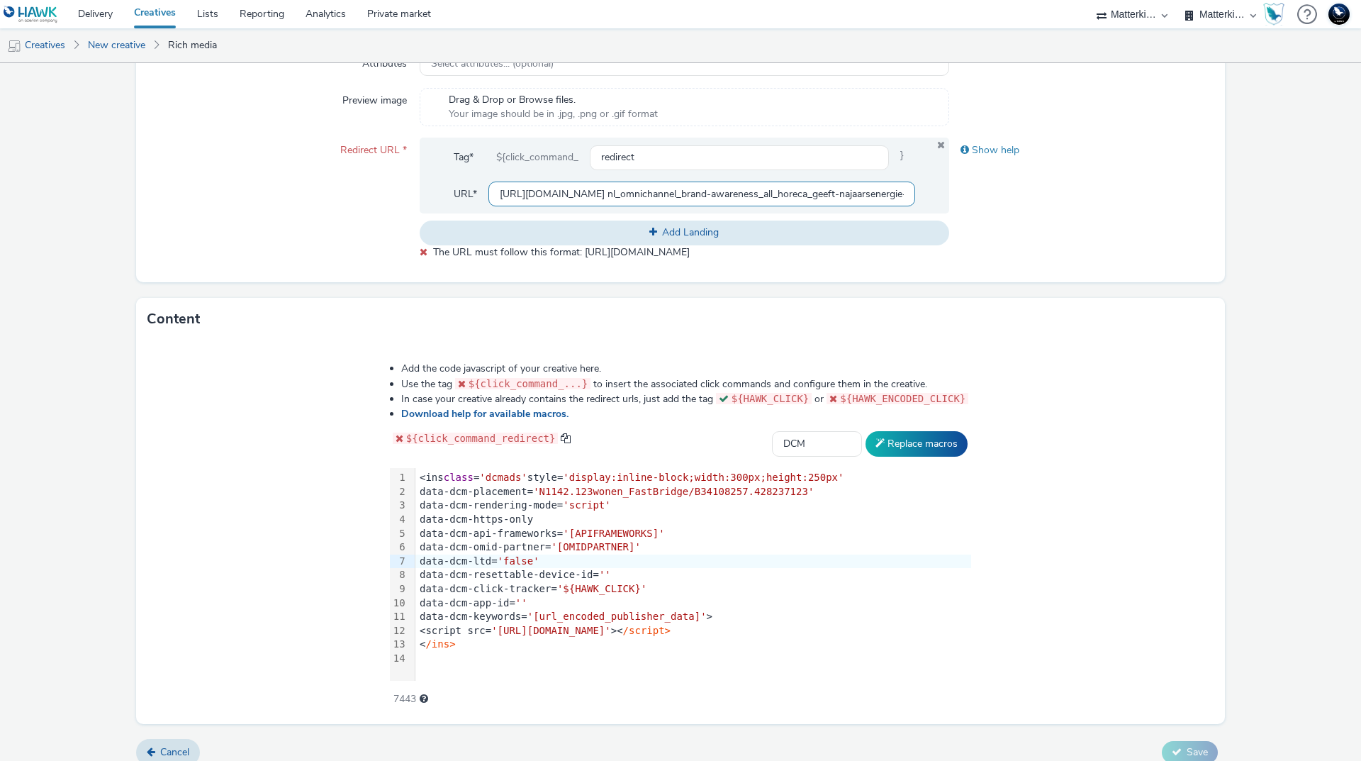
click at [686, 198] on input "[URL][DOMAIN_NAME] nl_omnichannel_brand-awareness_all_horeca_geeft-najaarsenerg…" at bounding box center [702, 194] width 427 height 25
drag, startPoint x: 589, startPoint y: 192, endPoint x: 1176, endPoint y: 196, distance: 587.1
click at [1176, 196] on div "Redirect URL * Tag* ${click_command_ redirect } URL* [URL][DOMAIN_NAME] nl_omni…" at bounding box center [680, 199] width 1066 height 122
click at [827, 196] on input "[URL][DOMAIN_NAME] nl_omnichannel_brand-awareness_all_horeca_geeft-najaarsenerg…" at bounding box center [702, 194] width 427 height 25
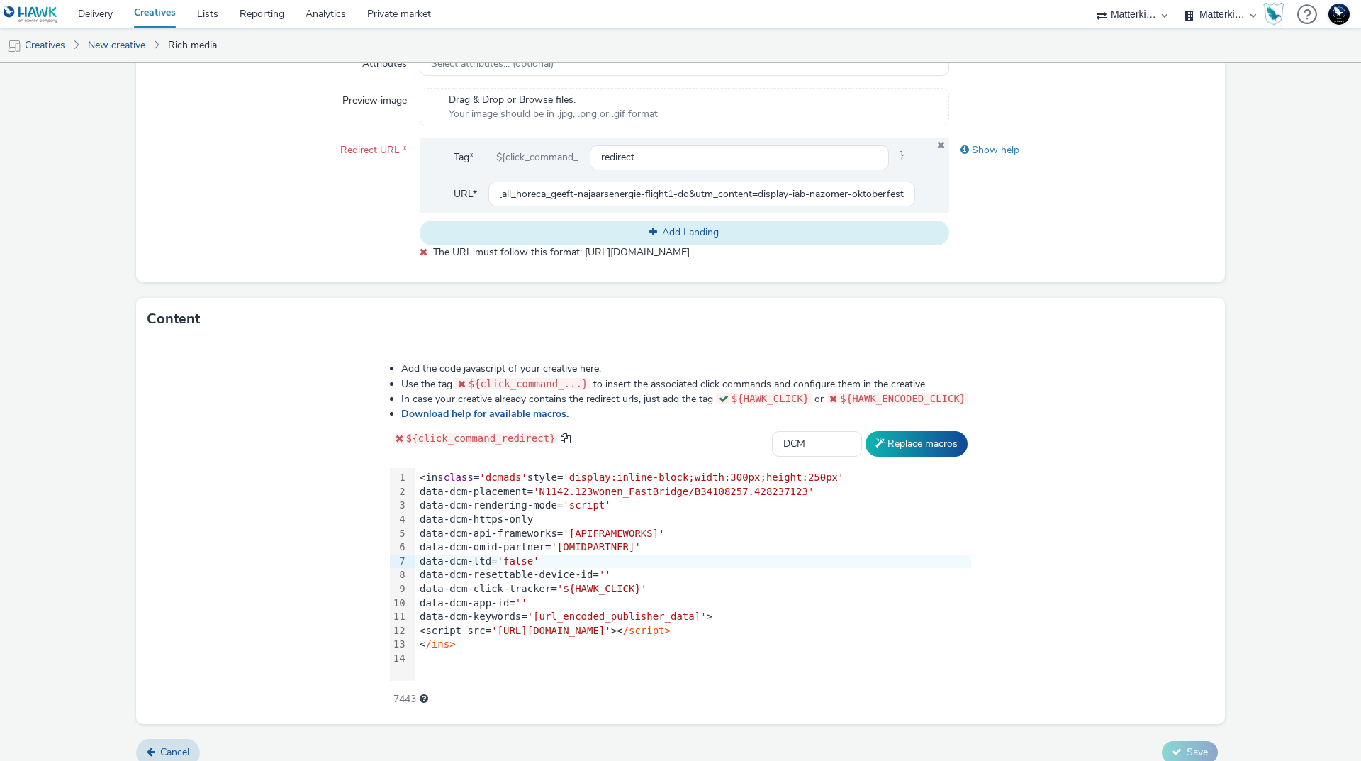
click at [706, 230] on span "Add Landing" at bounding box center [690, 231] width 57 height 13
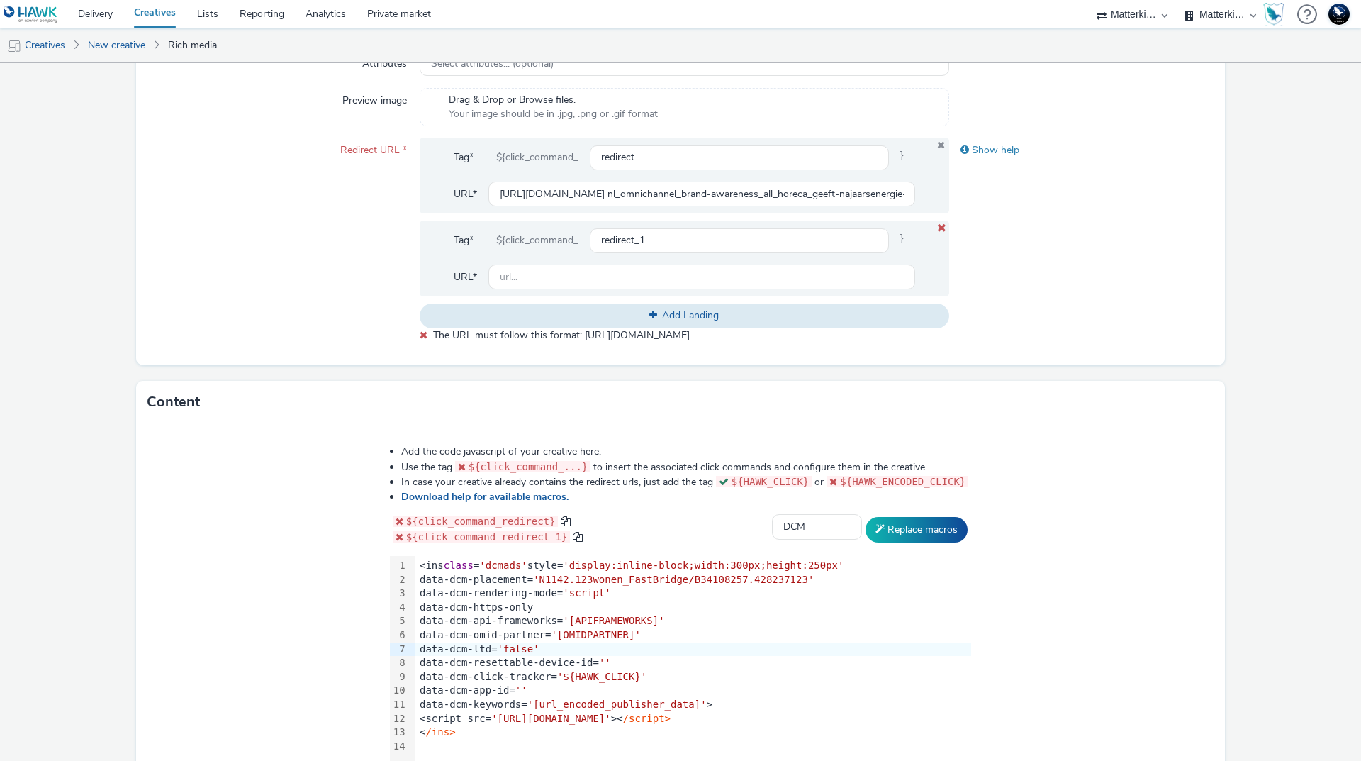
click at [936, 225] on icon at bounding box center [941, 227] width 11 height 9
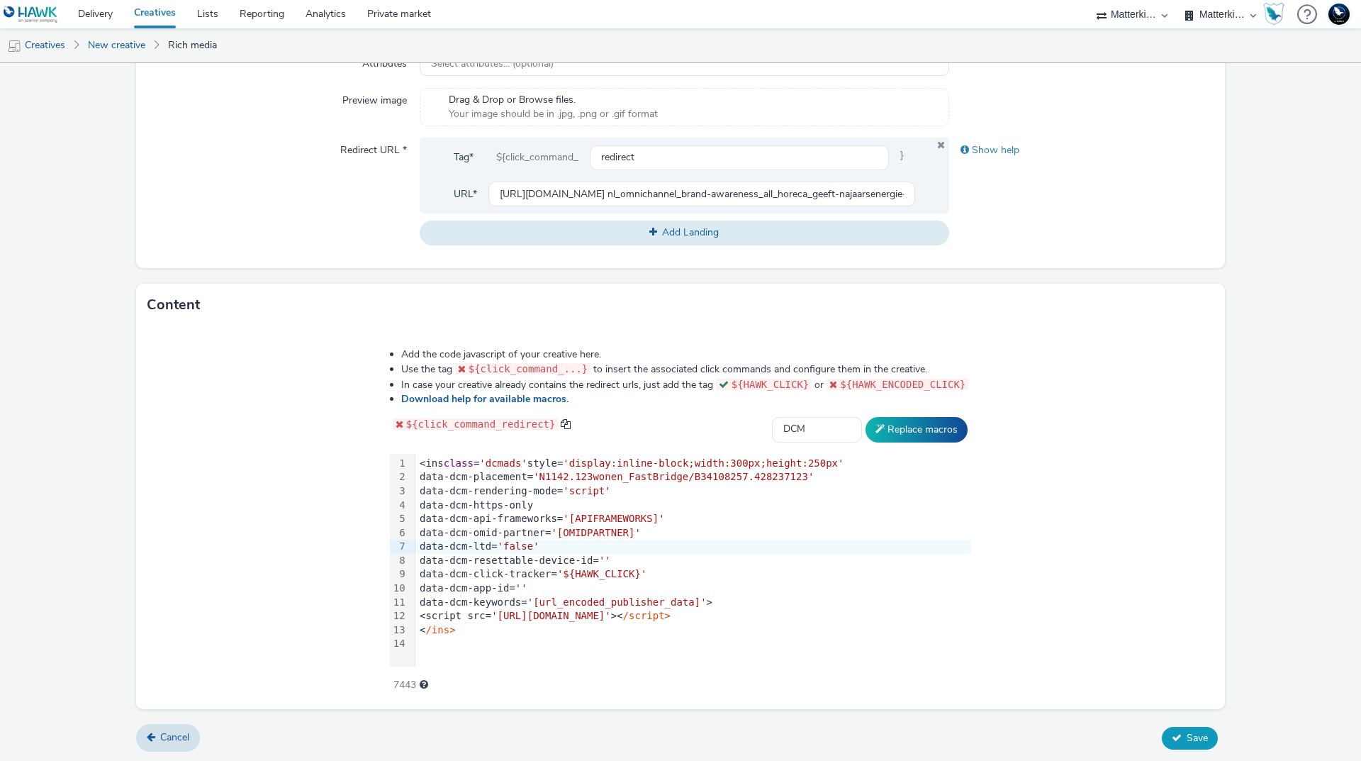
click at [1174, 740] on button "Save" at bounding box center [1190, 738] width 56 height 23
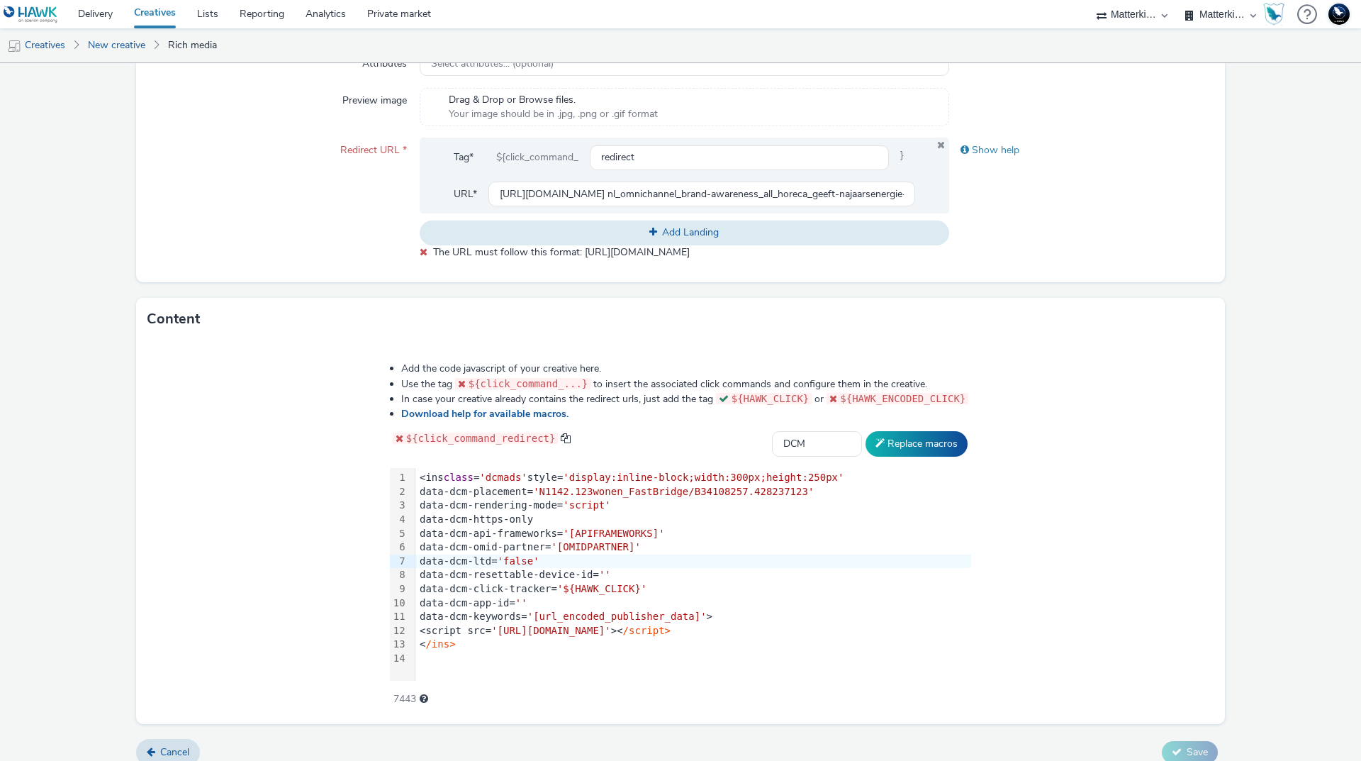
click at [552, 255] on span "The URL must follow this format: [URL][DOMAIN_NAME]" at bounding box center [561, 251] width 257 height 13
click at [524, 191] on input "[URL][DOMAIN_NAME] nl_omnichannel_brand-awareness_all_horeca_geeft-najaarsenerg…" at bounding box center [702, 194] width 427 height 25
click at [489, 194] on input "[URL][DOMAIN_NAME] nl_omnichannel_brand-awareness_all_horeca_geeft-najaarsenerg…" at bounding box center [702, 194] width 427 height 25
click at [635, 186] on input "[URL][DOMAIN_NAME] nl_omnichannel_brand-awareness_all_horeca_geeft-najaarsenerg…" at bounding box center [702, 194] width 427 height 25
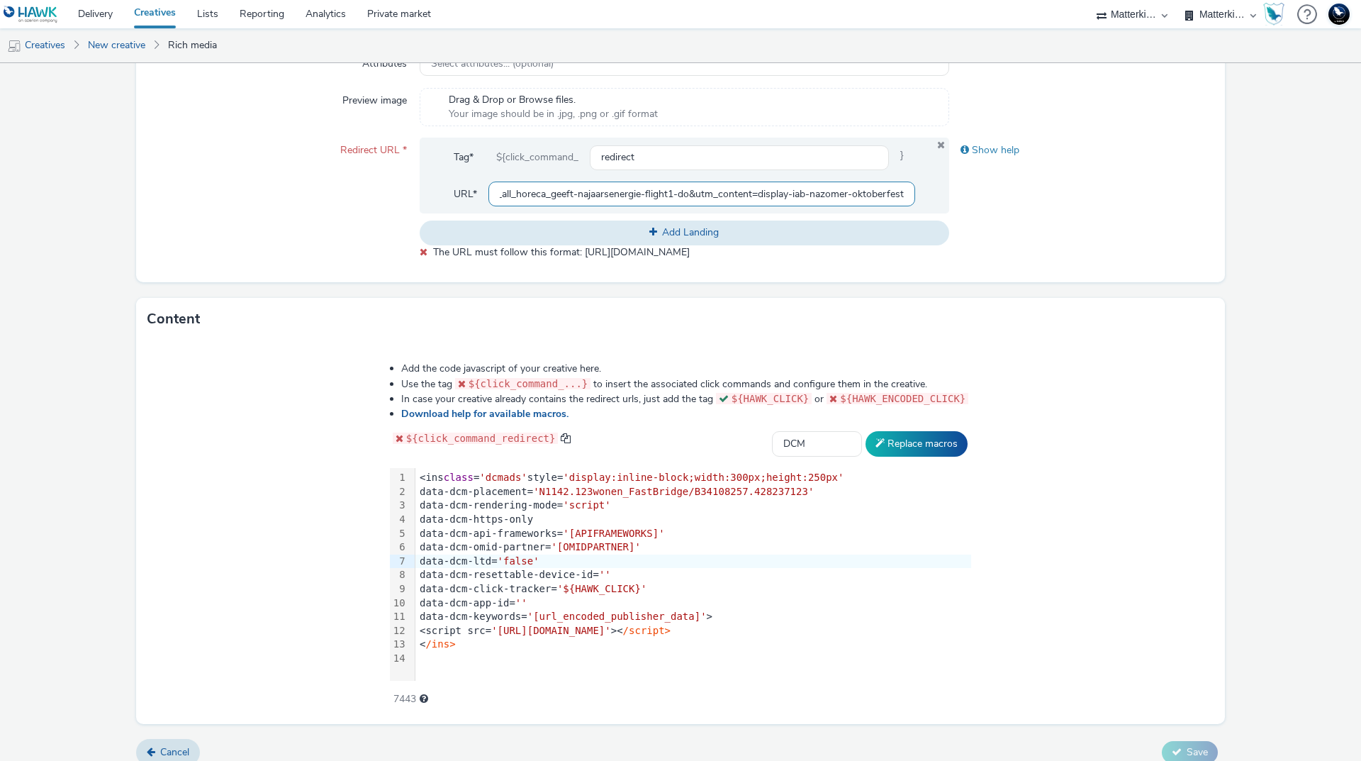
drag, startPoint x: 720, startPoint y: 193, endPoint x: 1082, endPoint y: 202, distance: 362.4
click at [1082, 202] on div "Redirect URL * Tag* ${click_command_ redirect } URL* [URL][DOMAIN_NAME] nl_omni…" at bounding box center [680, 199] width 1066 height 122
click at [1087, 201] on div "Show help" at bounding box center [1081, 199] width 265 height 122
click at [682, 199] on input "[URL][DOMAIN_NAME] nl_omnichannel_brand-awareness_all_horeca_geeft-najaarsenerg…" at bounding box center [702, 194] width 427 height 25
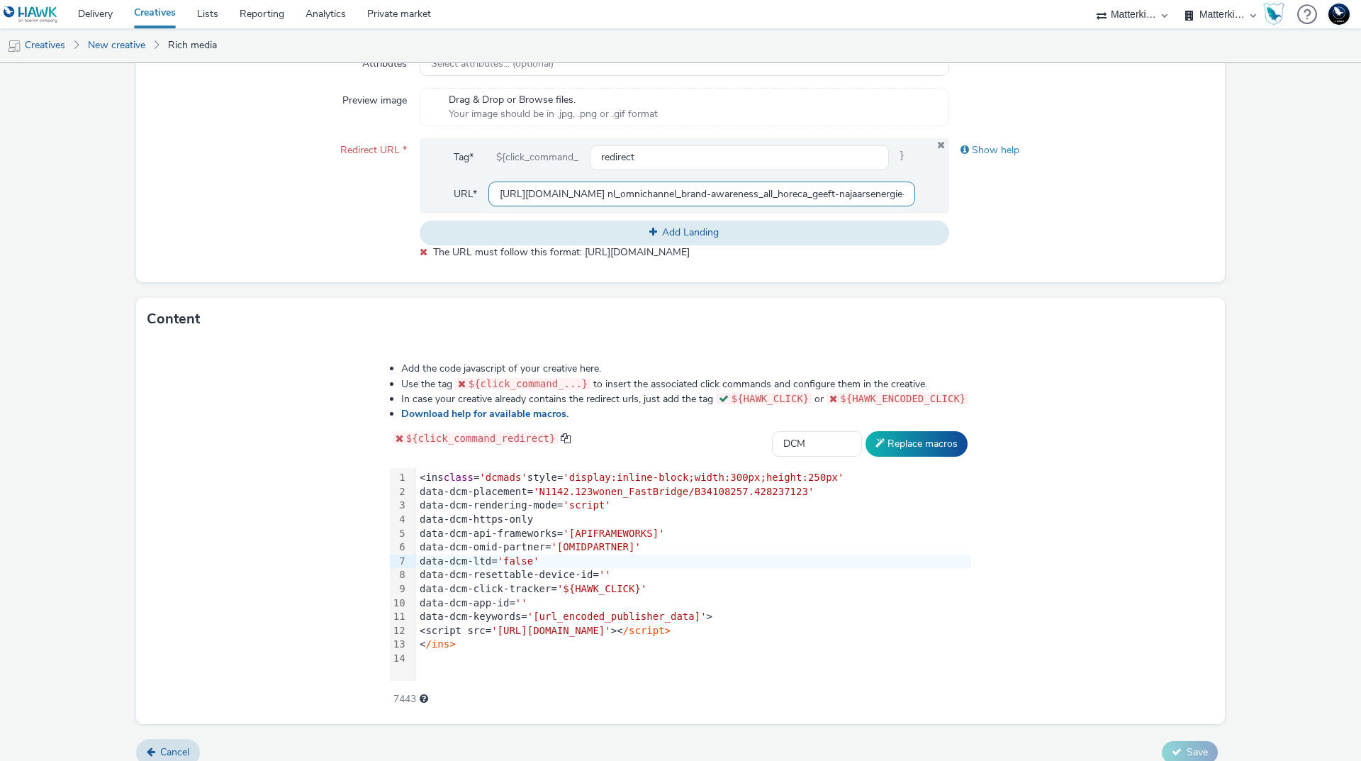
paste input "text"
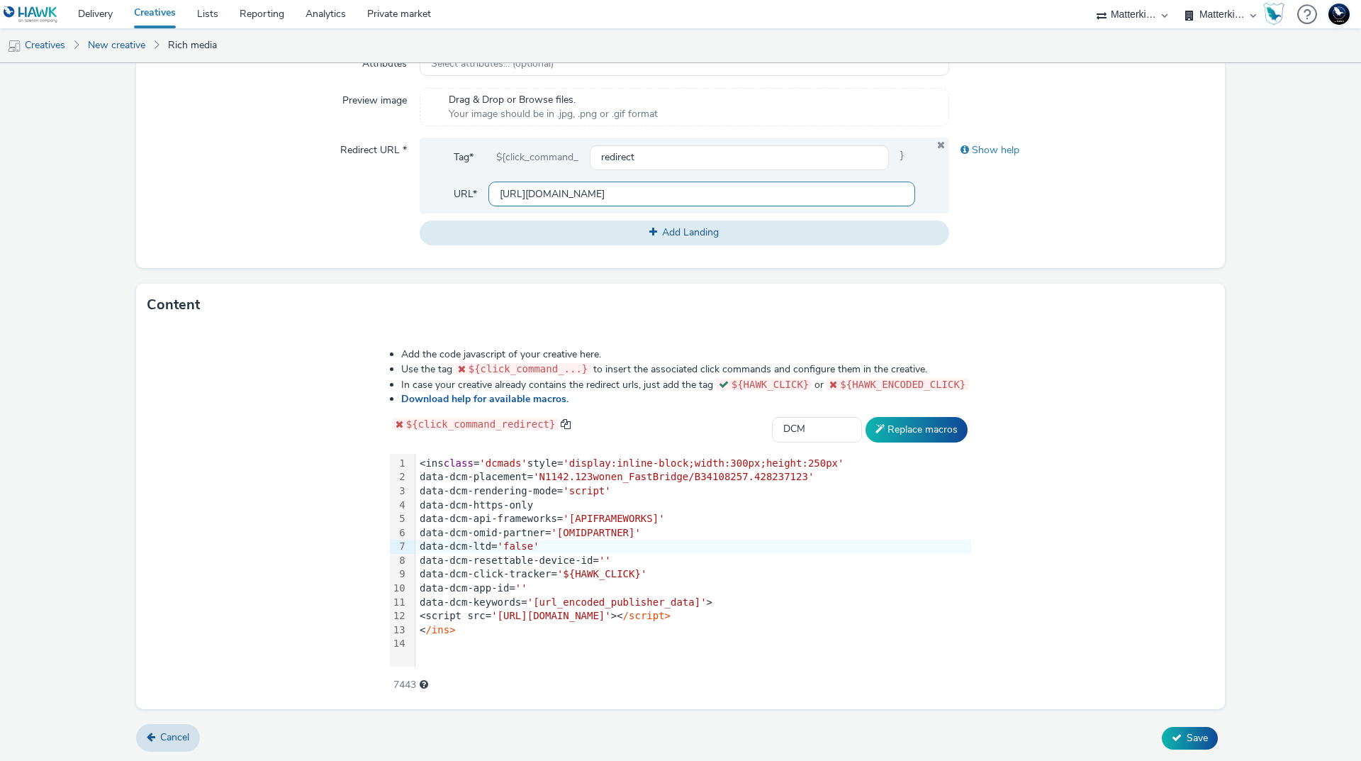
type input "[URL][DOMAIN_NAME]"
click at [1237, 200] on form "New creative General Advertiser * Makro Name * mb-r6c7wdsn_ini_makro_dis_kiness…" at bounding box center [680, 162] width 1361 height 1200
click at [1186, 745] on button "Save" at bounding box center [1190, 738] width 56 height 23
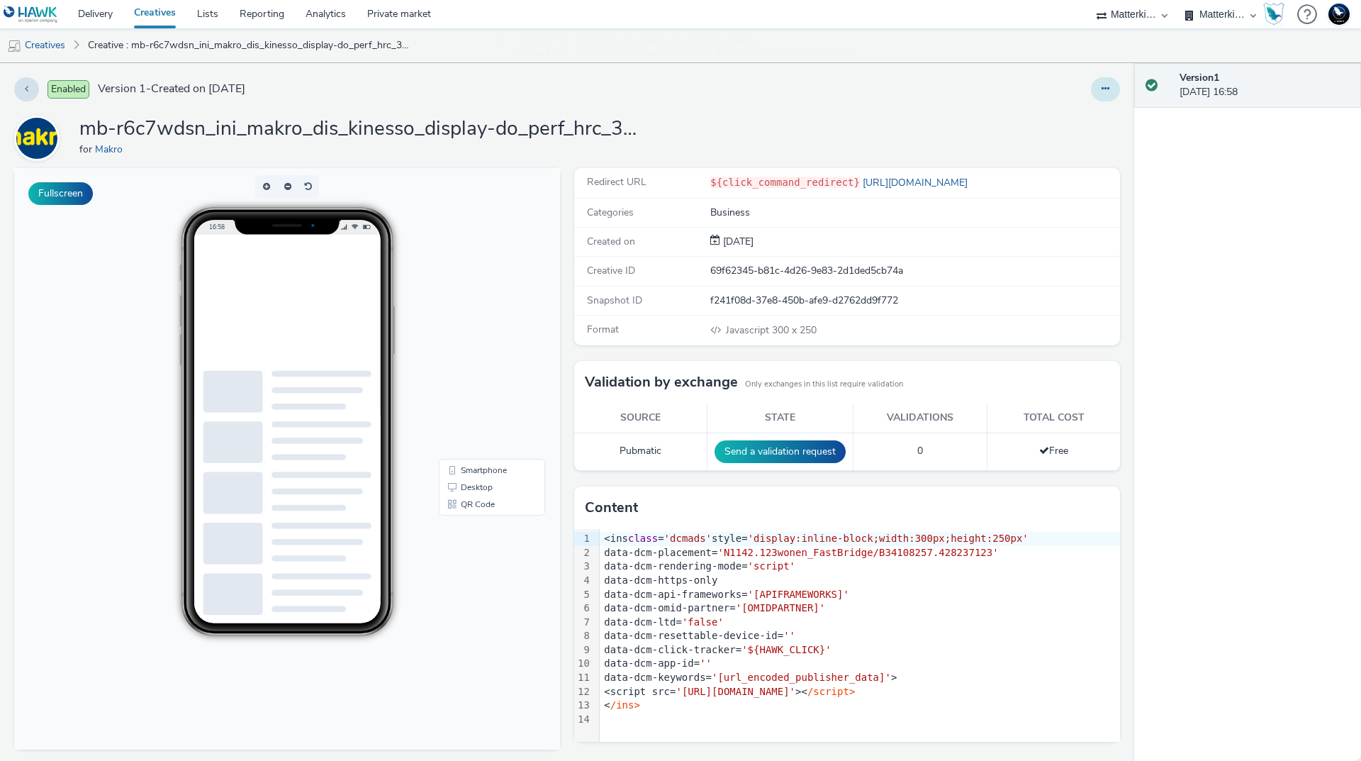
click at [1102, 91] on icon at bounding box center [1106, 89] width 8 height 10
click at [1050, 119] on link "Edit" at bounding box center [1067, 118] width 106 height 28
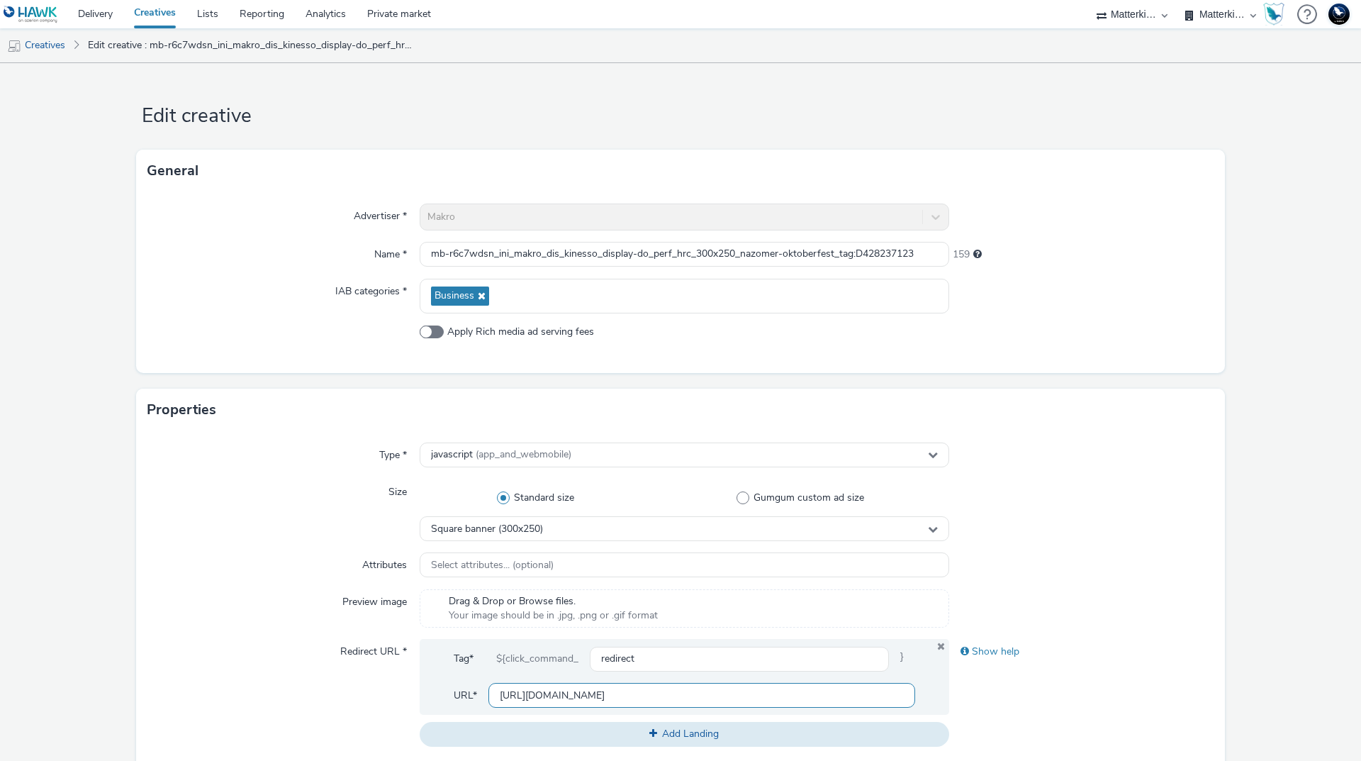
click at [631, 684] on input "[URL][DOMAIN_NAME]" at bounding box center [702, 695] width 427 height 25
click at [630, 688] on input "[URL][DOMAIN_NAME]" at bounding box center [702, 695] width 427 height 25
paste input "/oktoberfest-wk38-25?utm_source=paid&utm_medium=azerion-display&utm_campaign= n…"
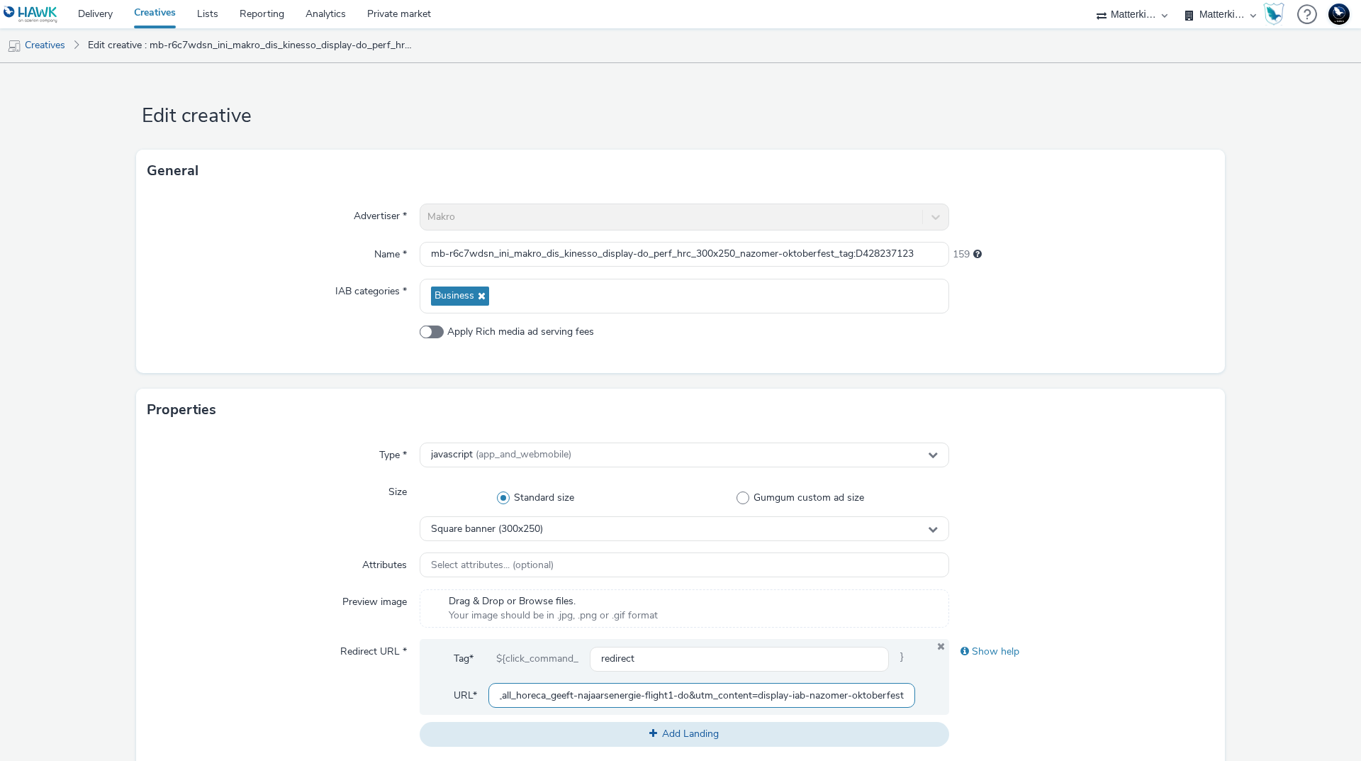
type input "[URL][DOMAIN_NAME] nl_omnichannel_brand-awareness_all_horeca_geeft-najaarsenerg…"
click at [1135, 550] on div "Type * javascript (app_and_webmobile) Size Standard size Gumgum custom ad size …" at bounding box center [680, 600] width 1089 height 338
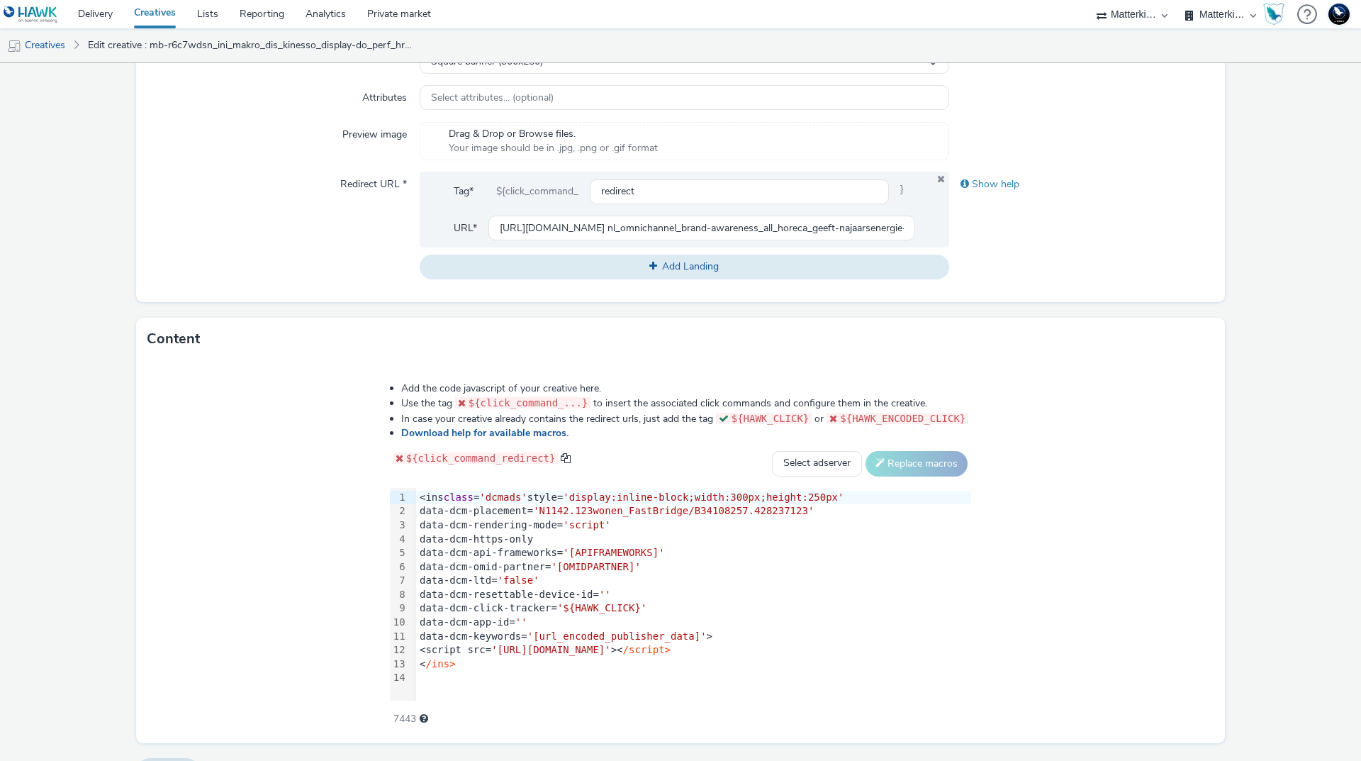
scroll to position [501, 0]
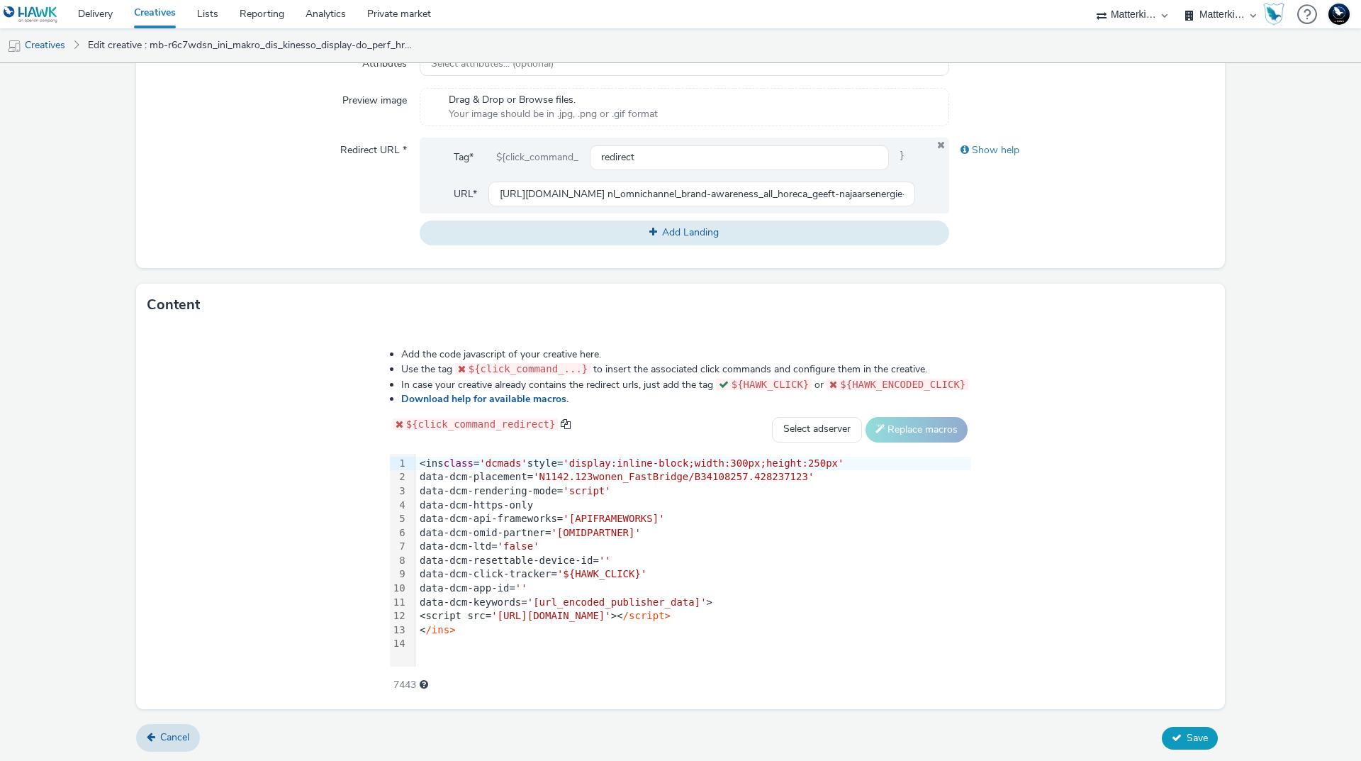
click at [1191, 742] on span "Save" at bounding box center [1197, 737] width 21 height 13
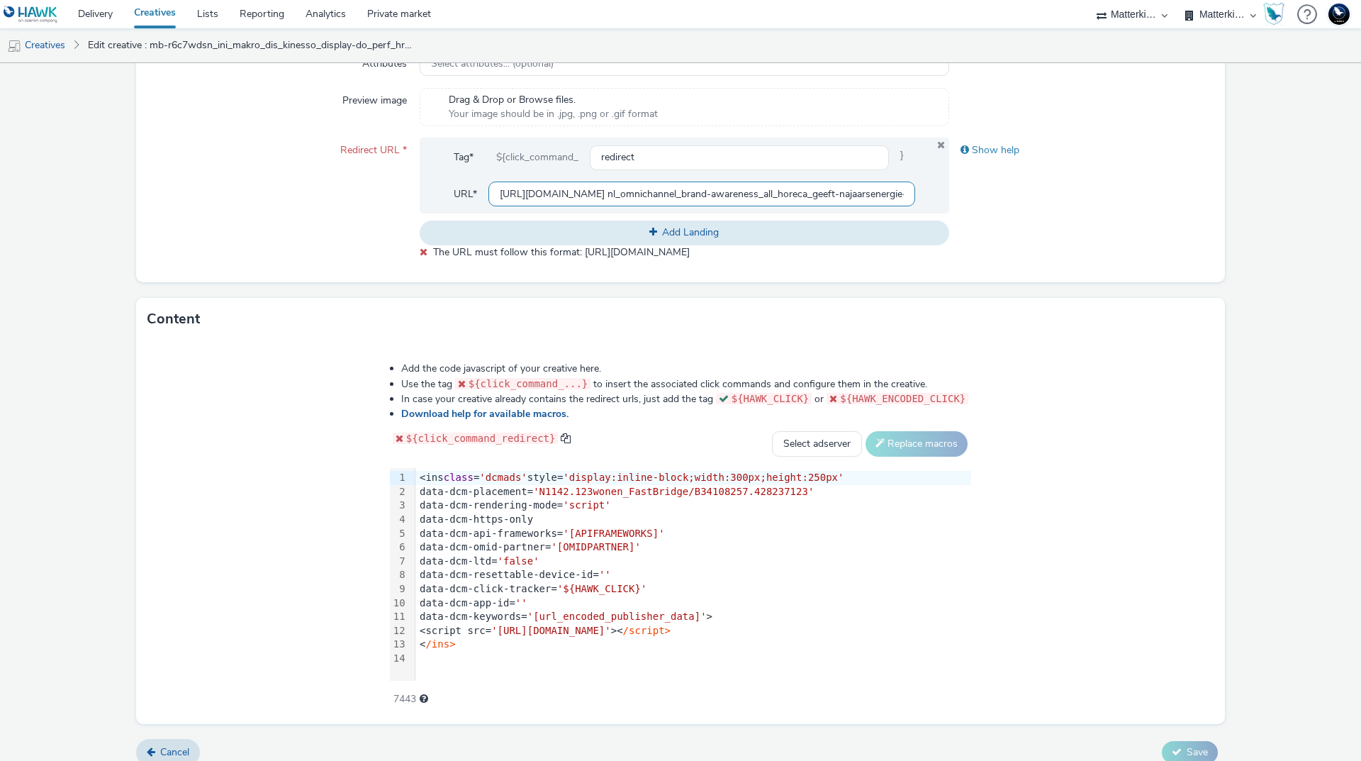
click at [659, 195] on input "[URL][DOMAIN_NAME] nl_omnichannel_brand-awareness_all_horeca_geeft-najaarsenerg…" at bounding box center [702, 194] width 427 height 25
drag, startPoint x: 677, startPoint y: 193, endPoint x: 1176, endPoint y: 183, distance: 499.3
click at [1176, 183] on div "Redirect URL * Tag* ${click_command_ redirect } URL* [URL][DOMAIN_NAME] nl_omni…" at bounding box center [680, 199] width 1066 height 122
click at [988, 145] on div "Show help" at bounding box center [1081, 151] width 265 height 26
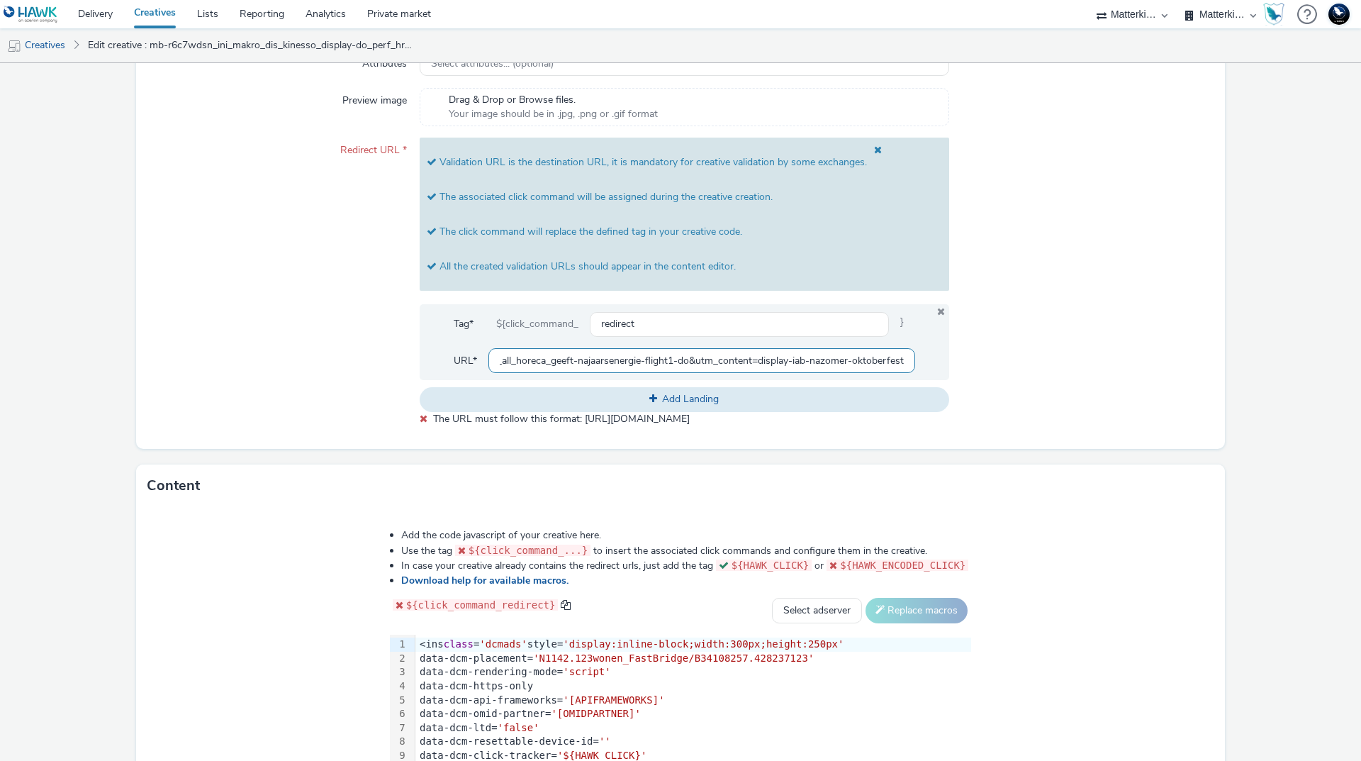
drag, startPoint x: 816, startPoint y: 357, endPoint x: 1046, endPoint y: 359, distance: 229.8
click at [1046, 359] on div "Redirect URL * Validation URL is the destination URL, it is mandatory for creat…" at bounding box center [680, 282] width 1066 height 289
click at [1046, 359] on div at bounding box center [1081, 282] width 265 height 289
click at [688, 323] on input "redirect" at bounding box center [739, 324] width 299 height 25
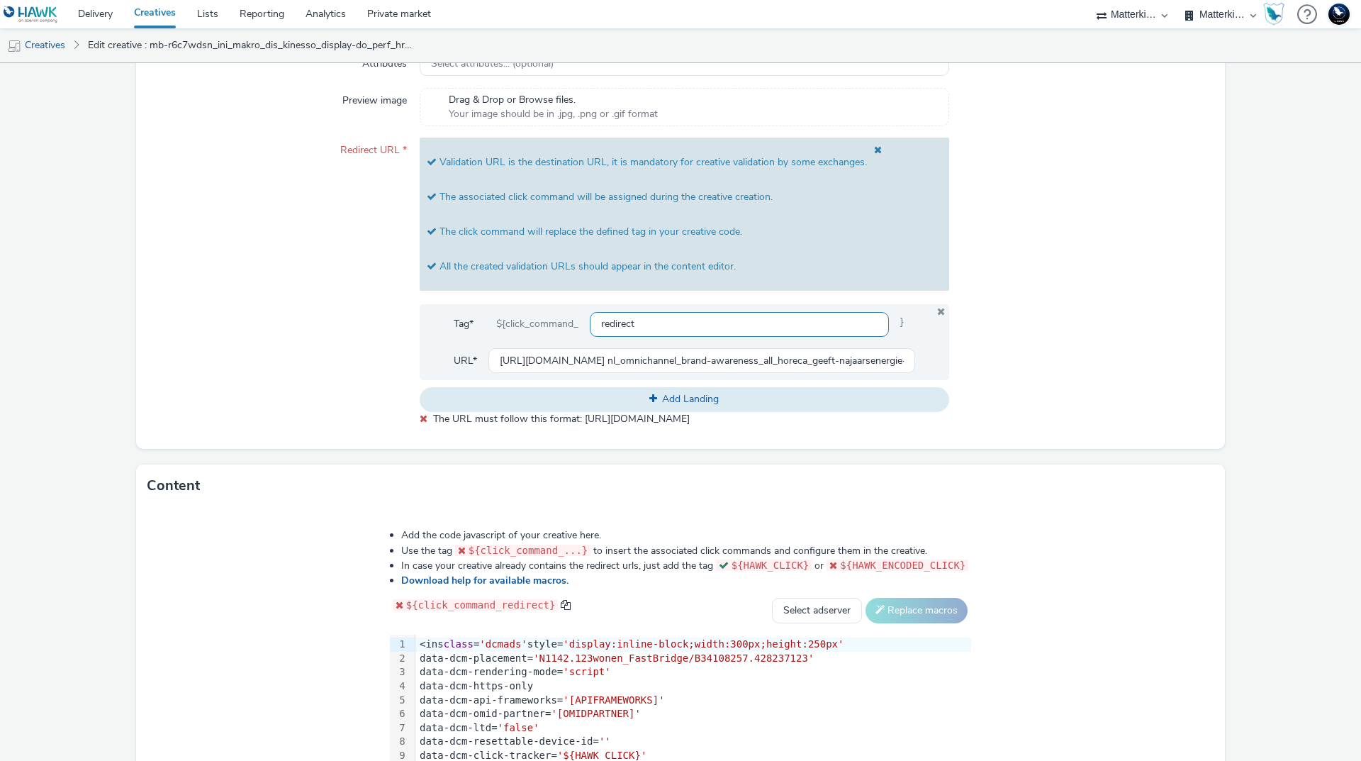
click at [688, 323] on input "redirect" at bounding box center [739, 324] width 299 height 25
paste input "[URL][DOMAIN_NAME] nl_omnichannel_brand-awareness_all_horeca_geeft-najaarsenerg…"
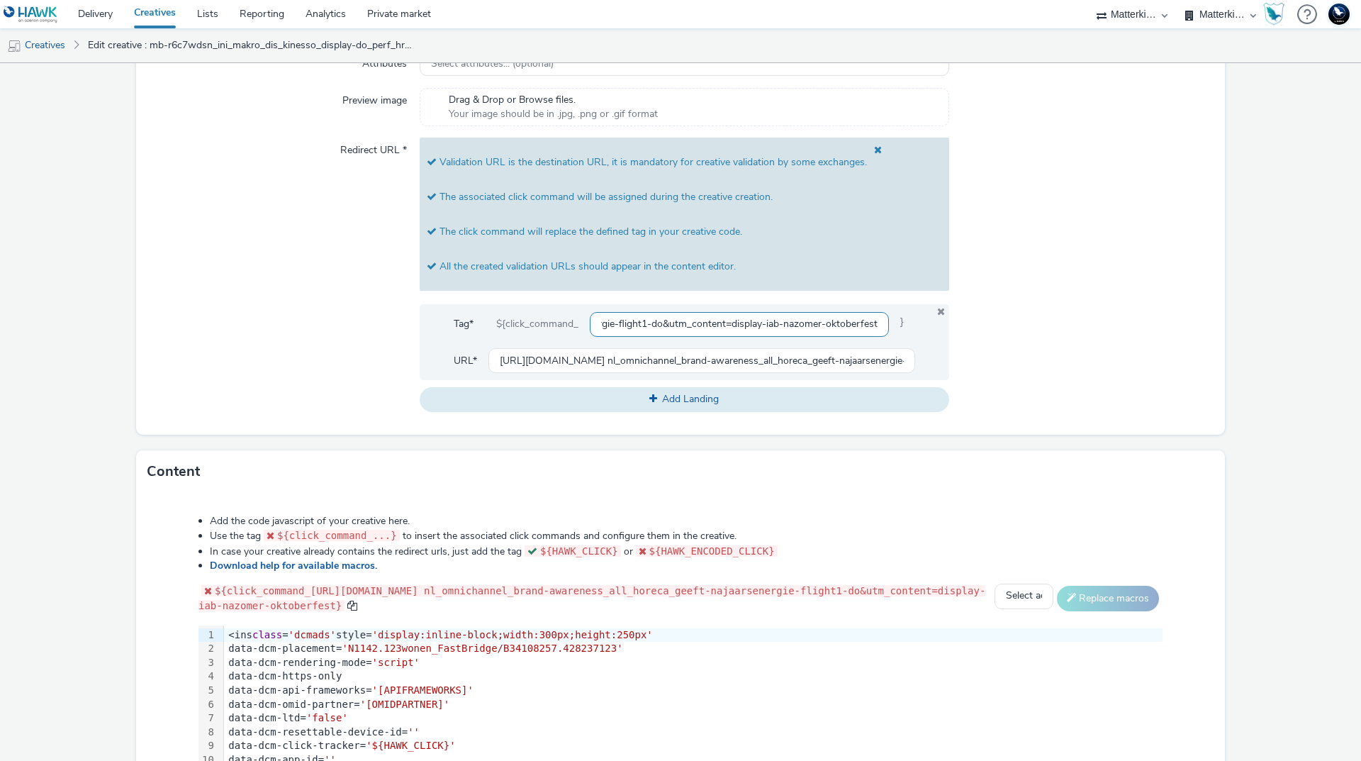
type input "[URL][DOMAIN_NAME] nl_omnichannel_brand-awareness_all_horeca_geeft-najaarsenerg…"
click at [1144, 321] on div at bounding box center [1081, 275] width 265 height 274
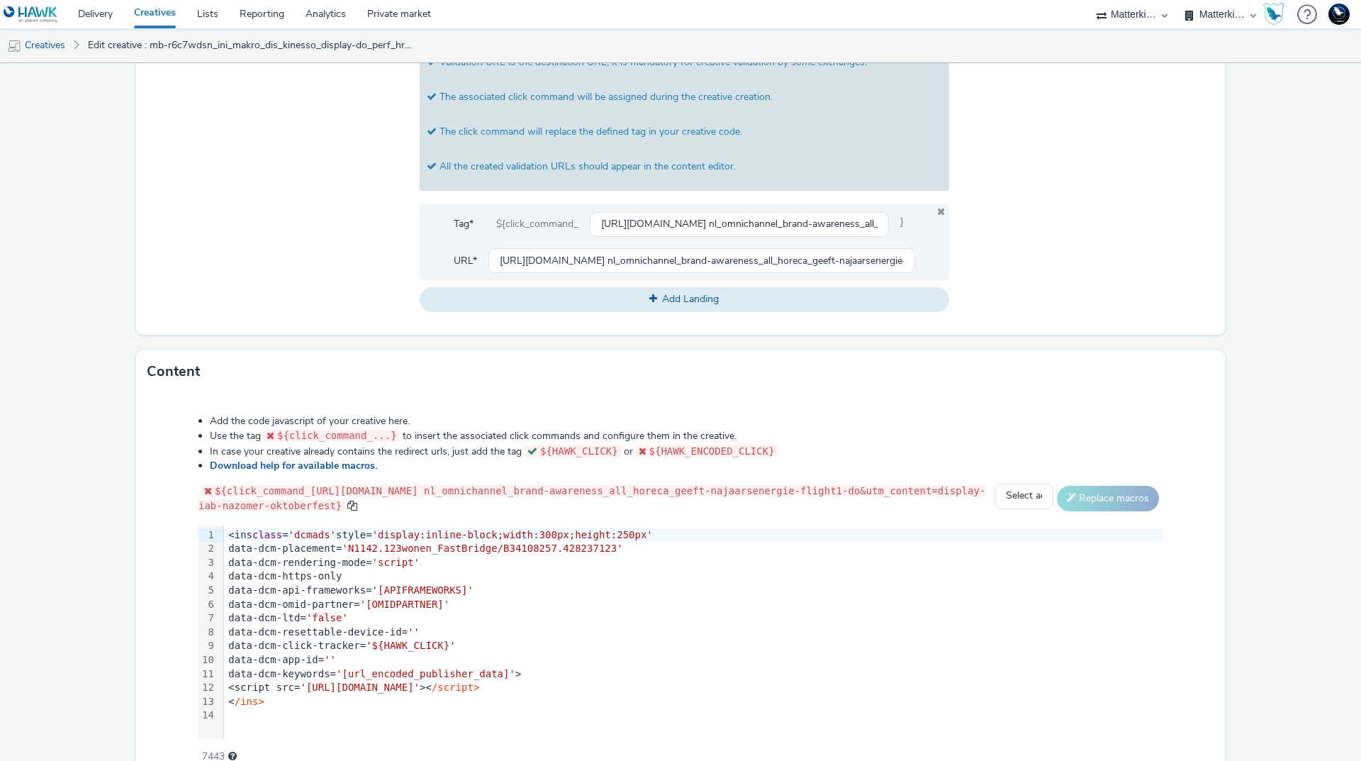
scroll to position [671, 0]
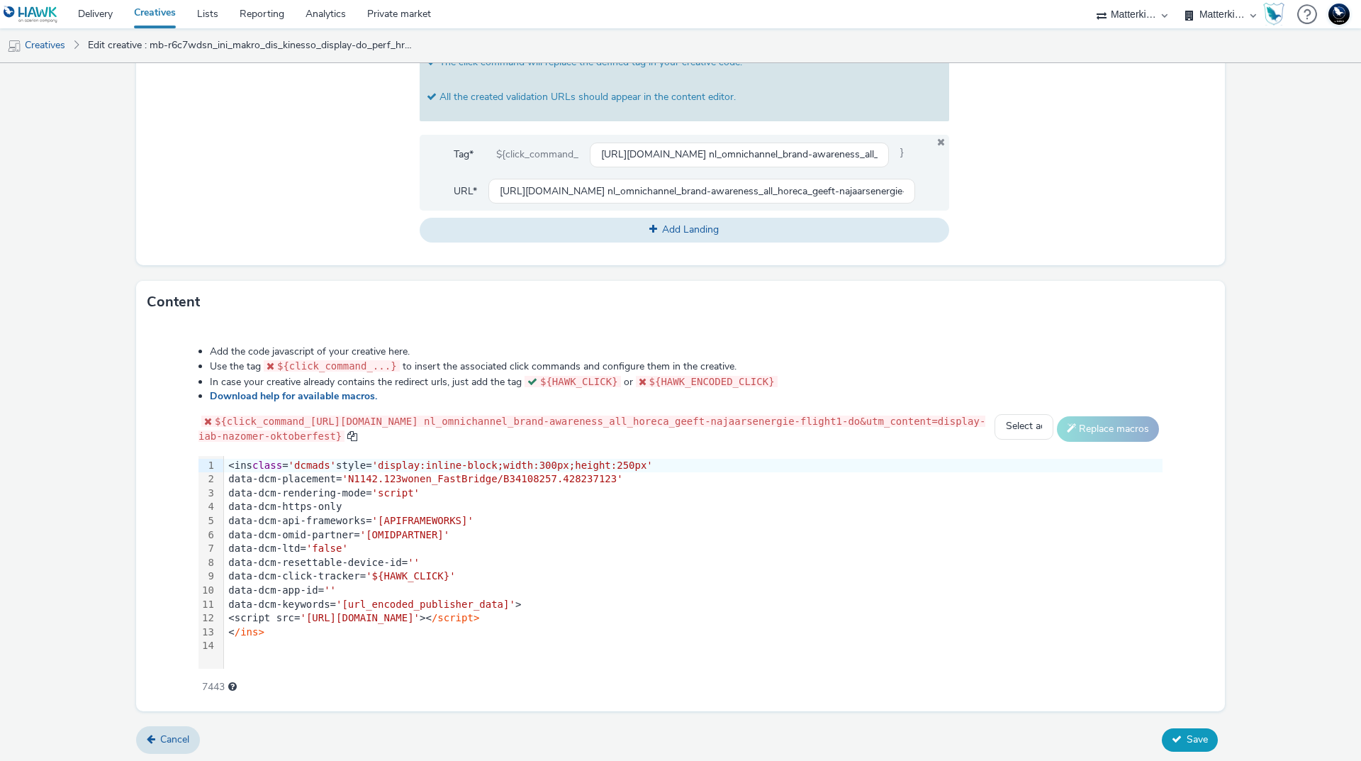
click at [1187, 742] on span "Save" at bounding box center [1197, 738] width 21 height 13
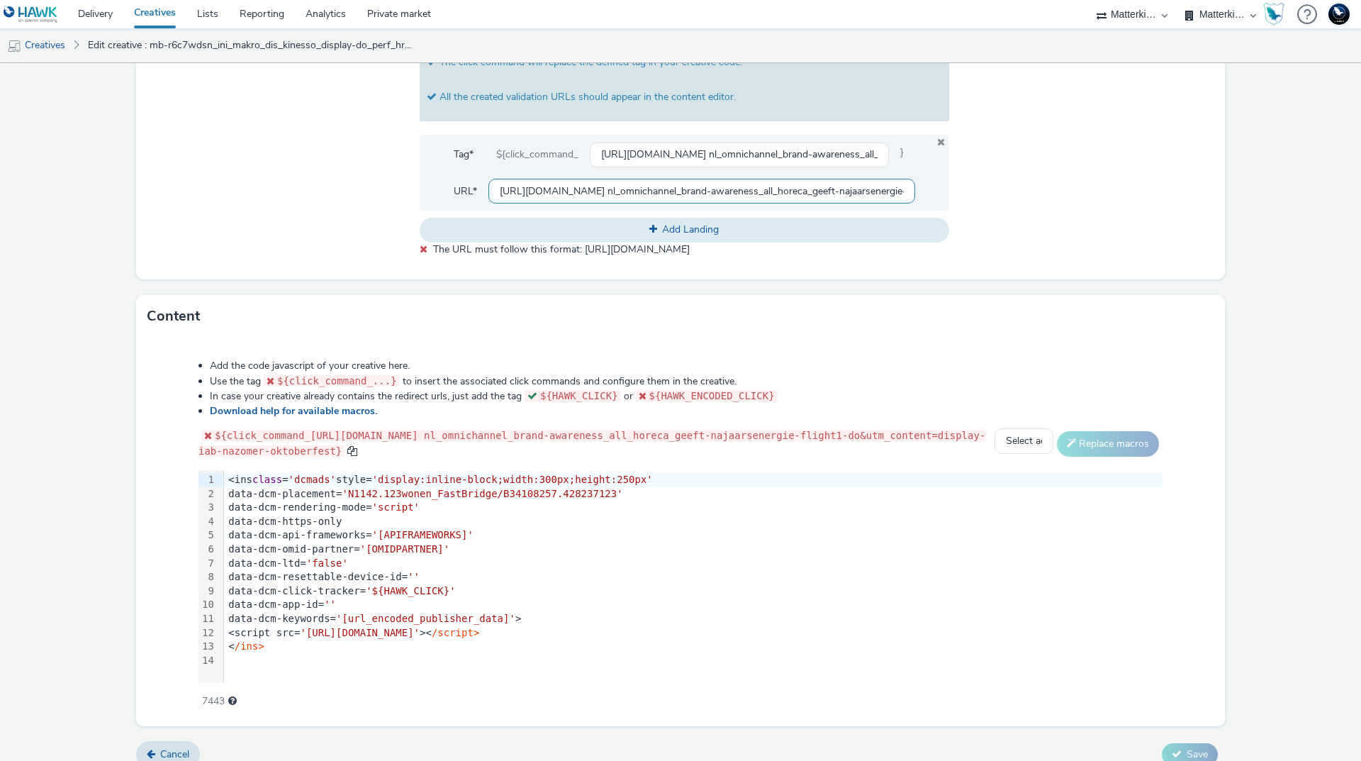
scroll to position [0, 661]
drag, startPoint x: 598, startPoint y: 189, endPoint x: 1129, endPoint y: 187, distance: 531.1
click at [1128, 186] on div "Redirect URL * Validation URL is the destination URL, it is mandatory for creat…" at bounding box center [680, 112] width 1066 height 289
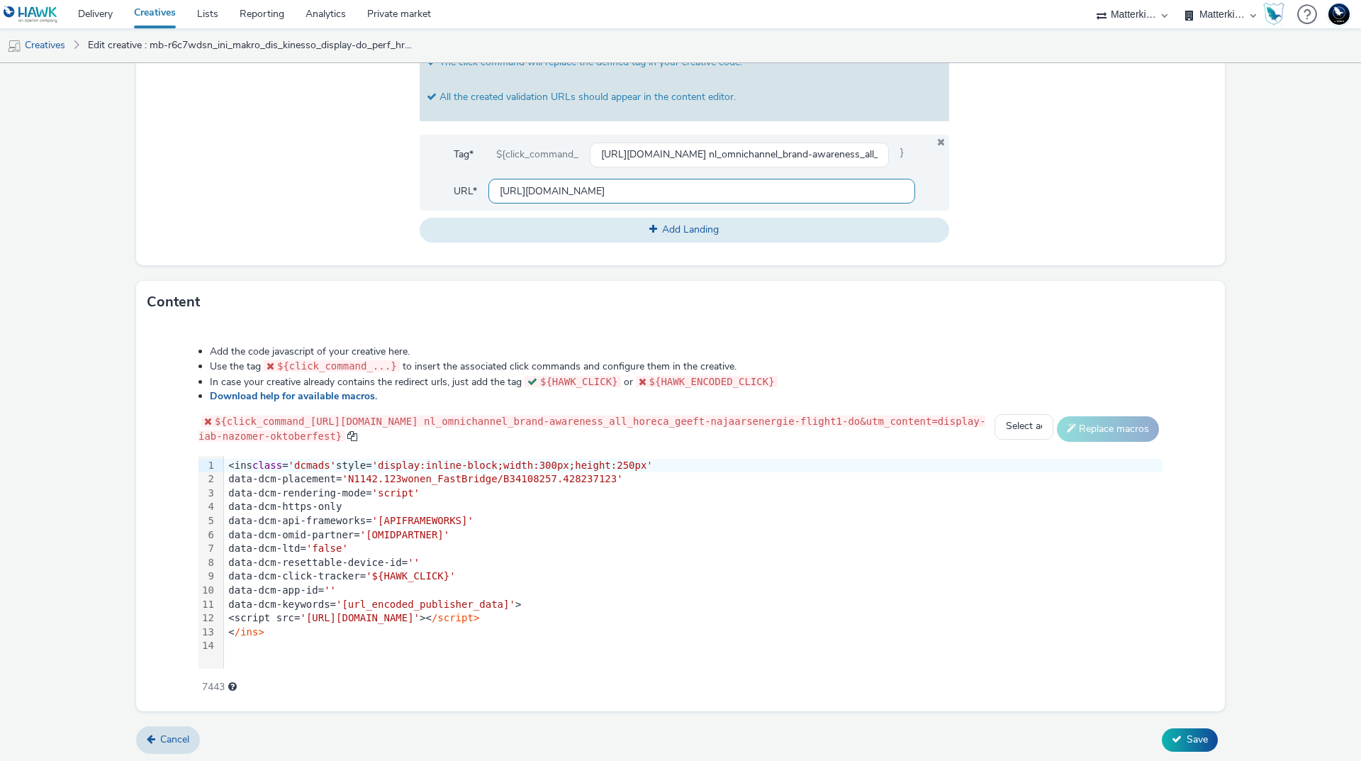
scroll to position [0, 0]
type input "[URL][DOMAIN_NAME]"
click at [1126, 187] on div at bounding box center [1081, 105] width 265 height 274
click at [1192, 737] on span "Save" at bounding box center [1197, 738] width 21 height 13
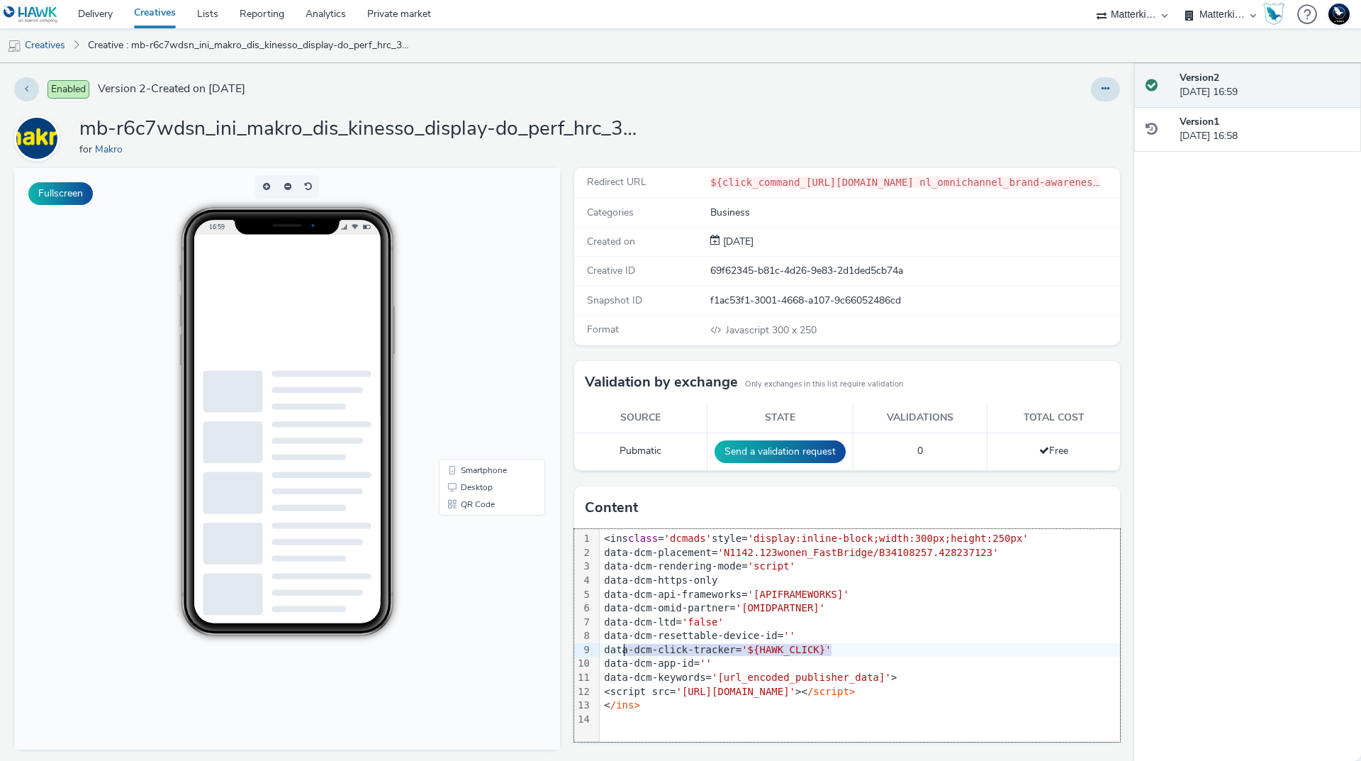
drag, startPoint x: 827, startPoint y: 648, endPoint x: 620, endPoint y: 651, distance: 206.4
click at [620, 651] on div "data-dcm-click-tracker= '${HAWK_CLICK}'" at bounding box center [860, 650] width 520 height 14
click at [1093, 99] on button at bounding box center [1105, 89] width 29 height 24
click at [1070, 123] on link "Edit" at bounding box center [1067, 118] width 106 height 28
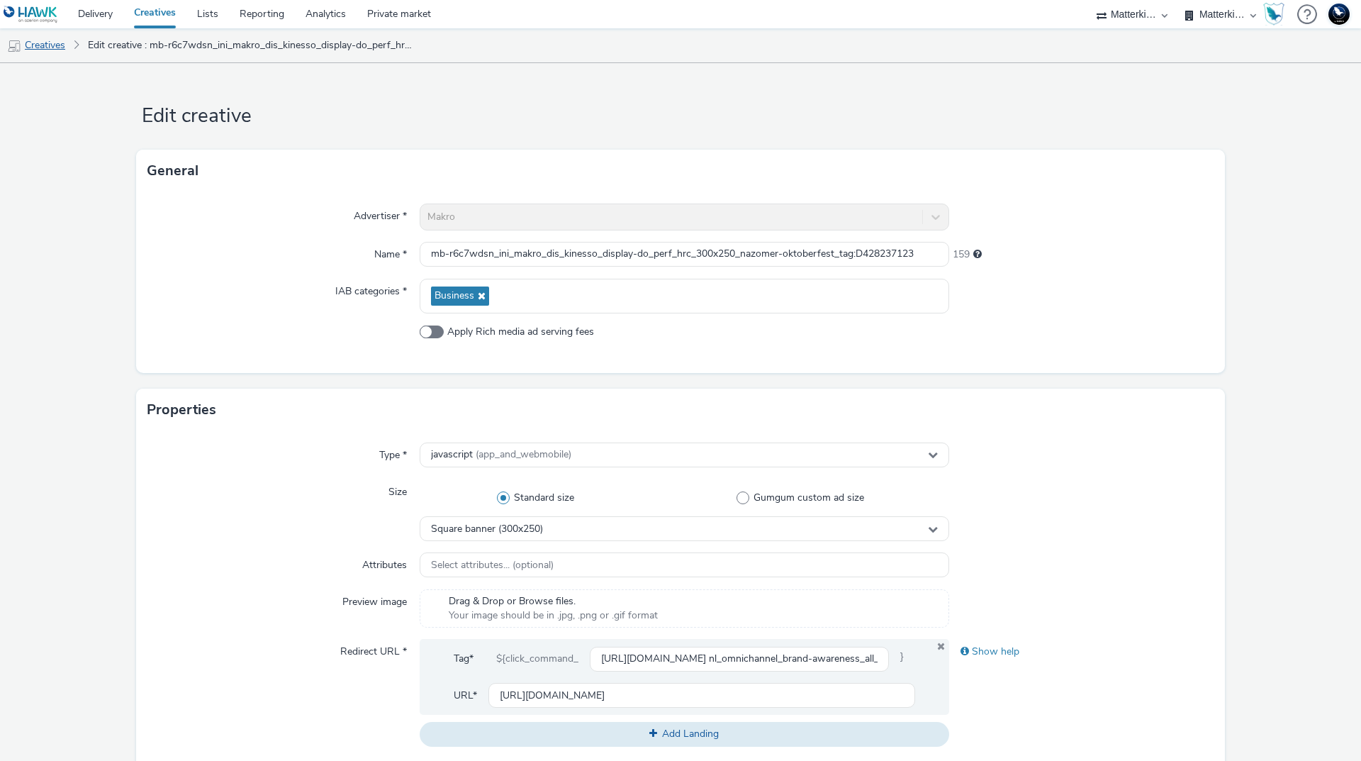
click at [52, 44] on link "Creatives" at bounding box center [36, 45] width 72 height 34
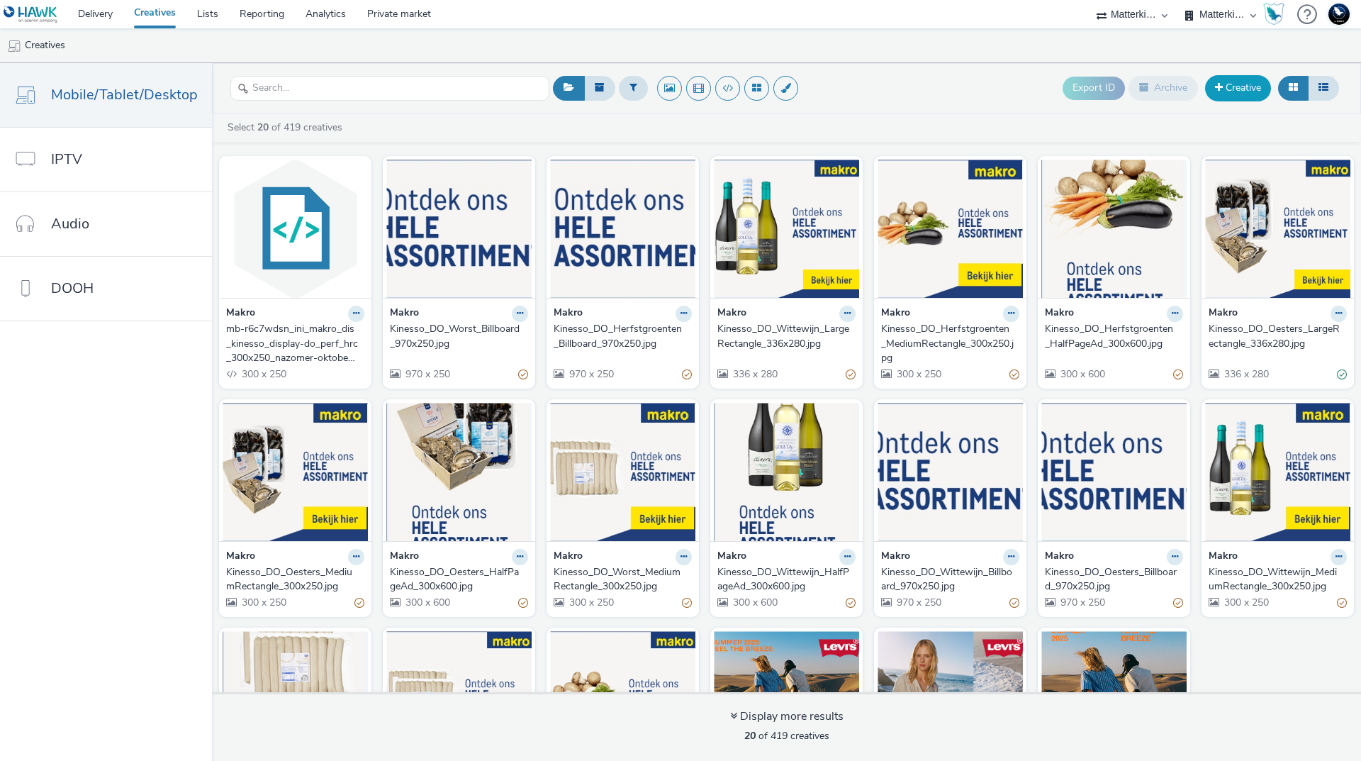
click at [1239, 83] on link "Creative" at bounding box center [1238, 88] width 66 height 26
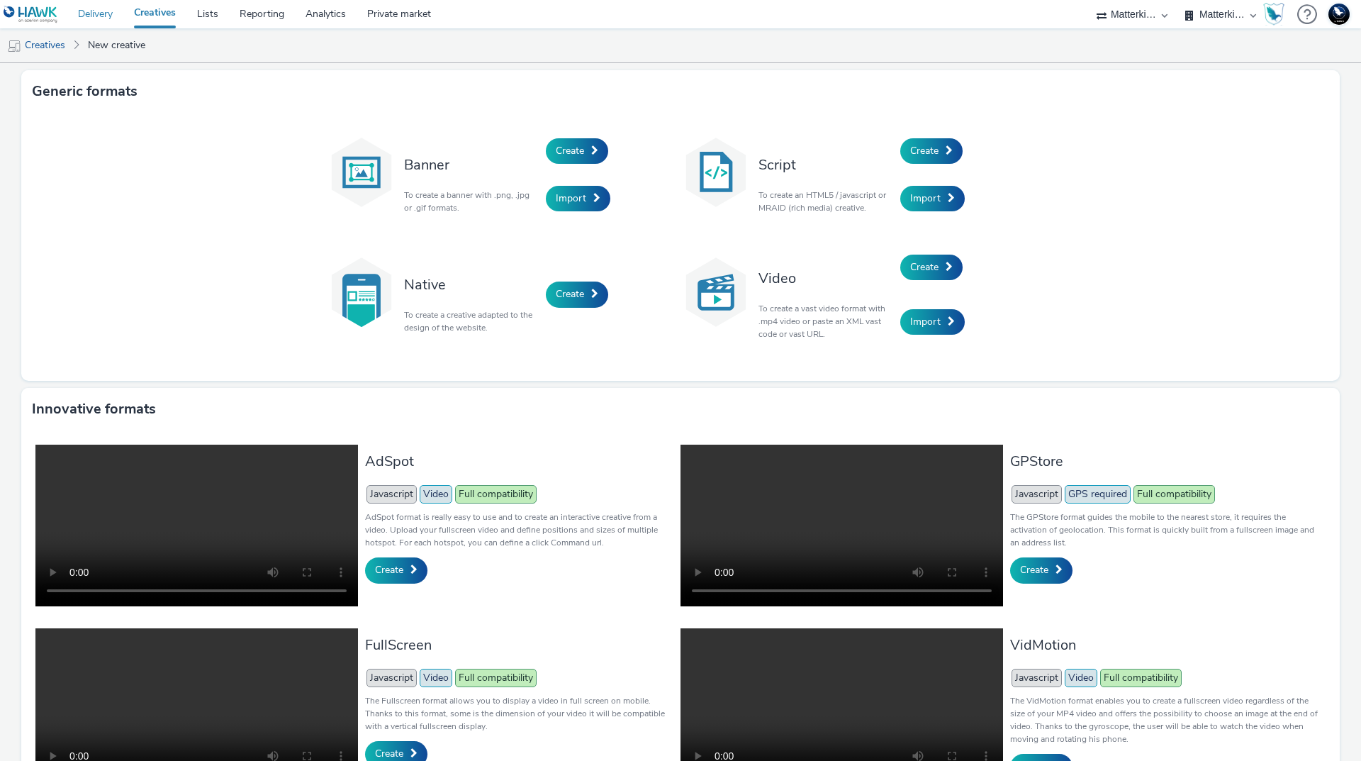
click at [103, 16] on link "Delivery" at bounding box center [95, 14] width 56 height 28
